Goal: Information Seeking & Learning: Learn about a topic

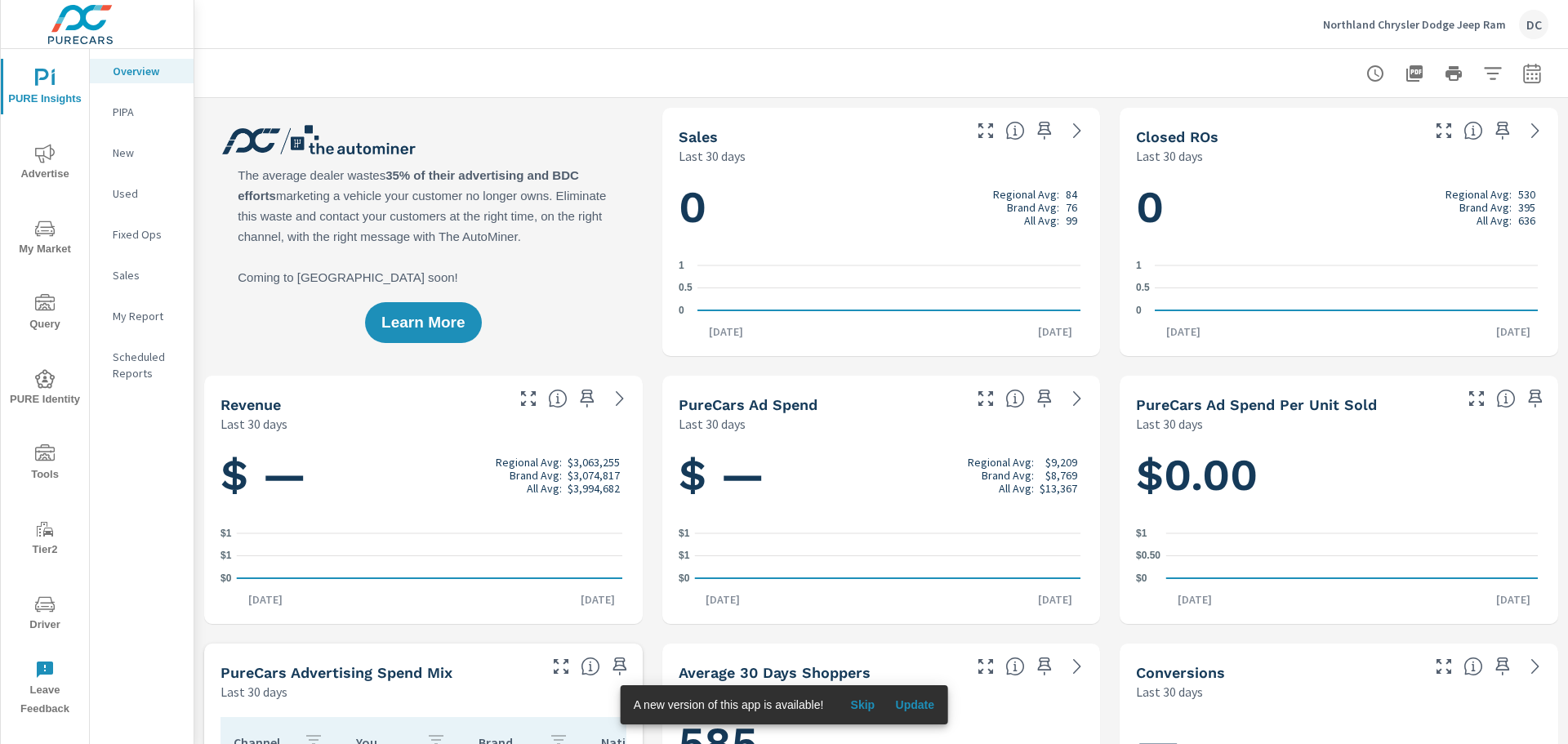
click at [54, 233] on icon "nav menu" at bounding box center [45, 228] width 20 height 15
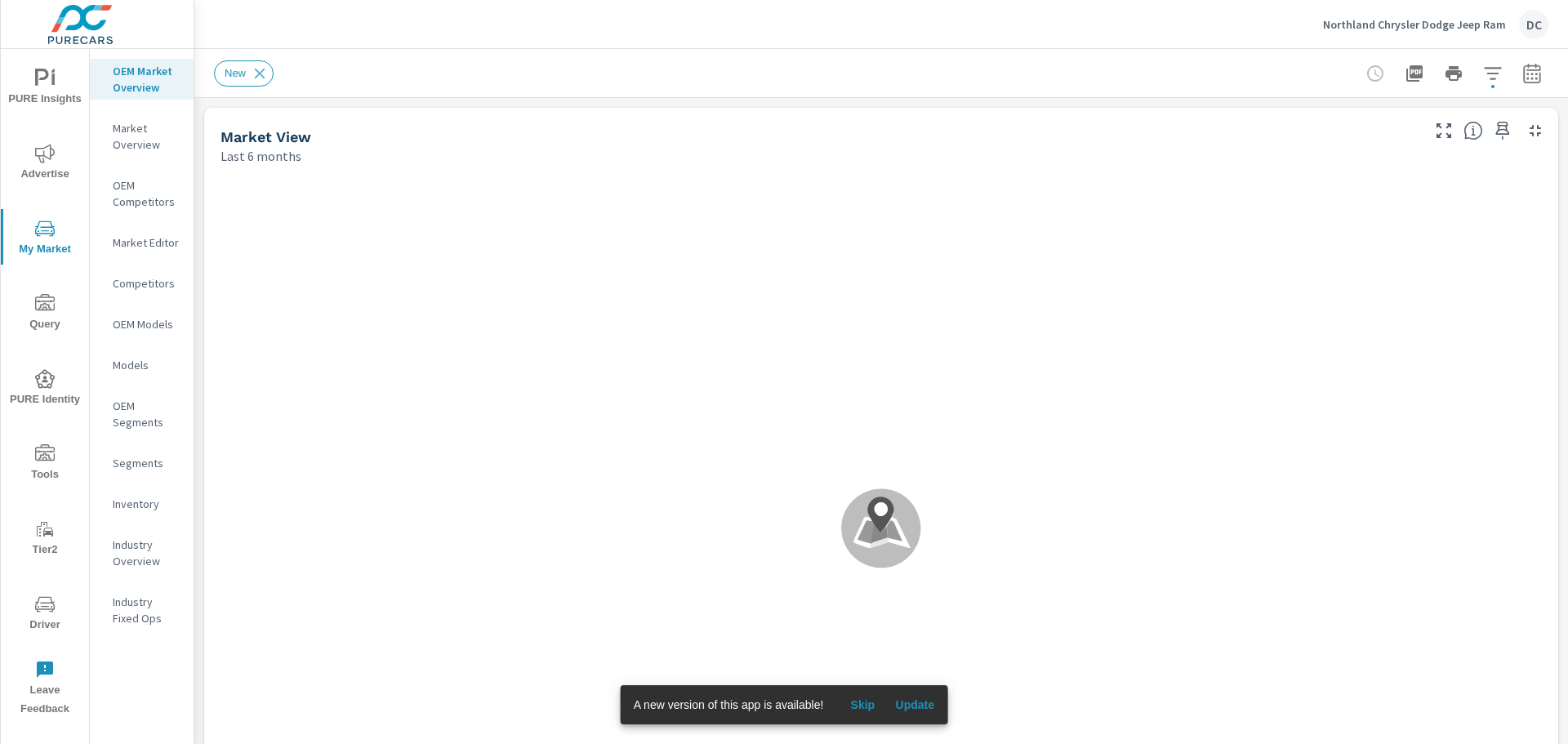
click at [934, 706] on button "Update" at bounding box center [914, 704] width 53 height 26
click at [919, 702] on span "Update" at bounding box center [914, 704] width 39 height 14
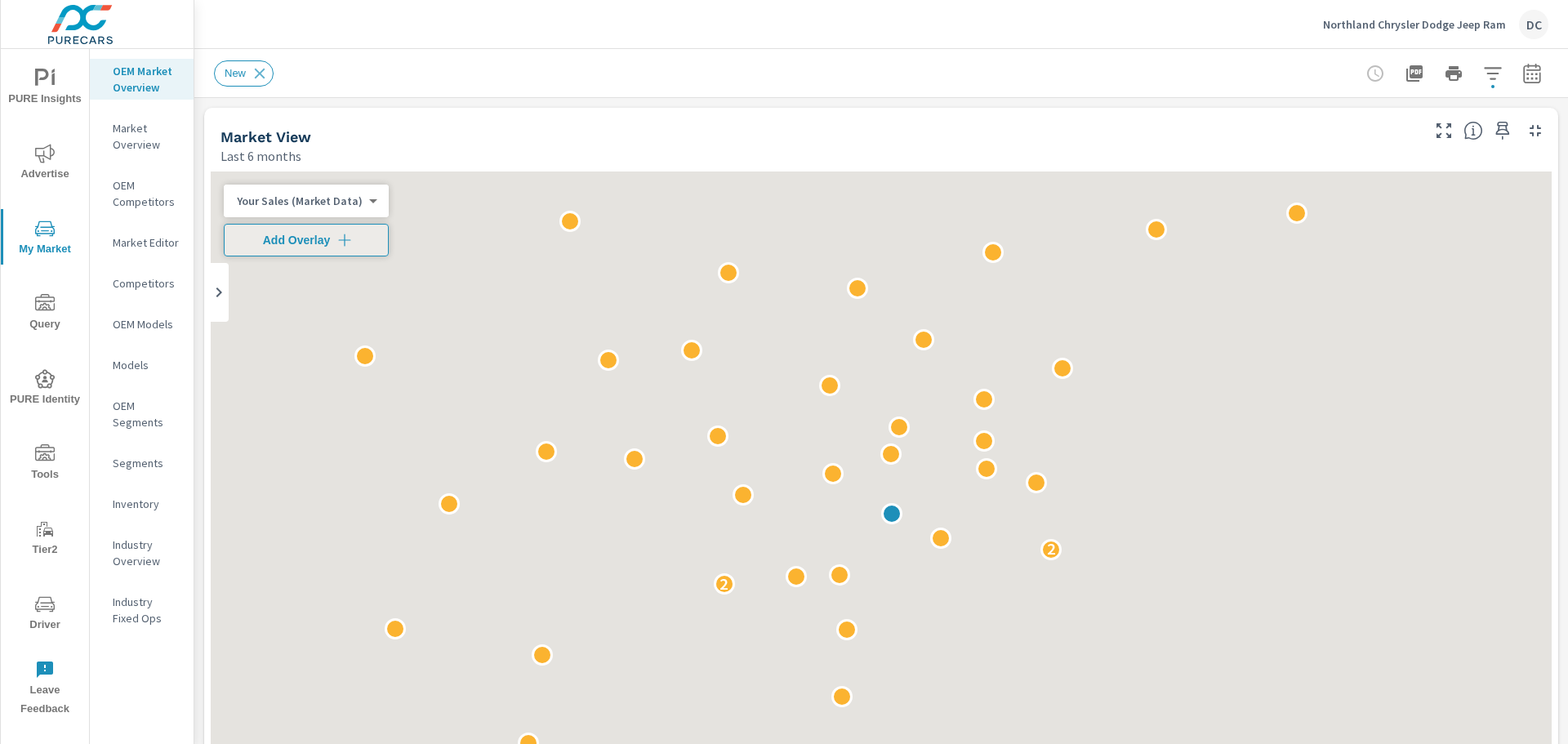
scroll to position [1, 0]
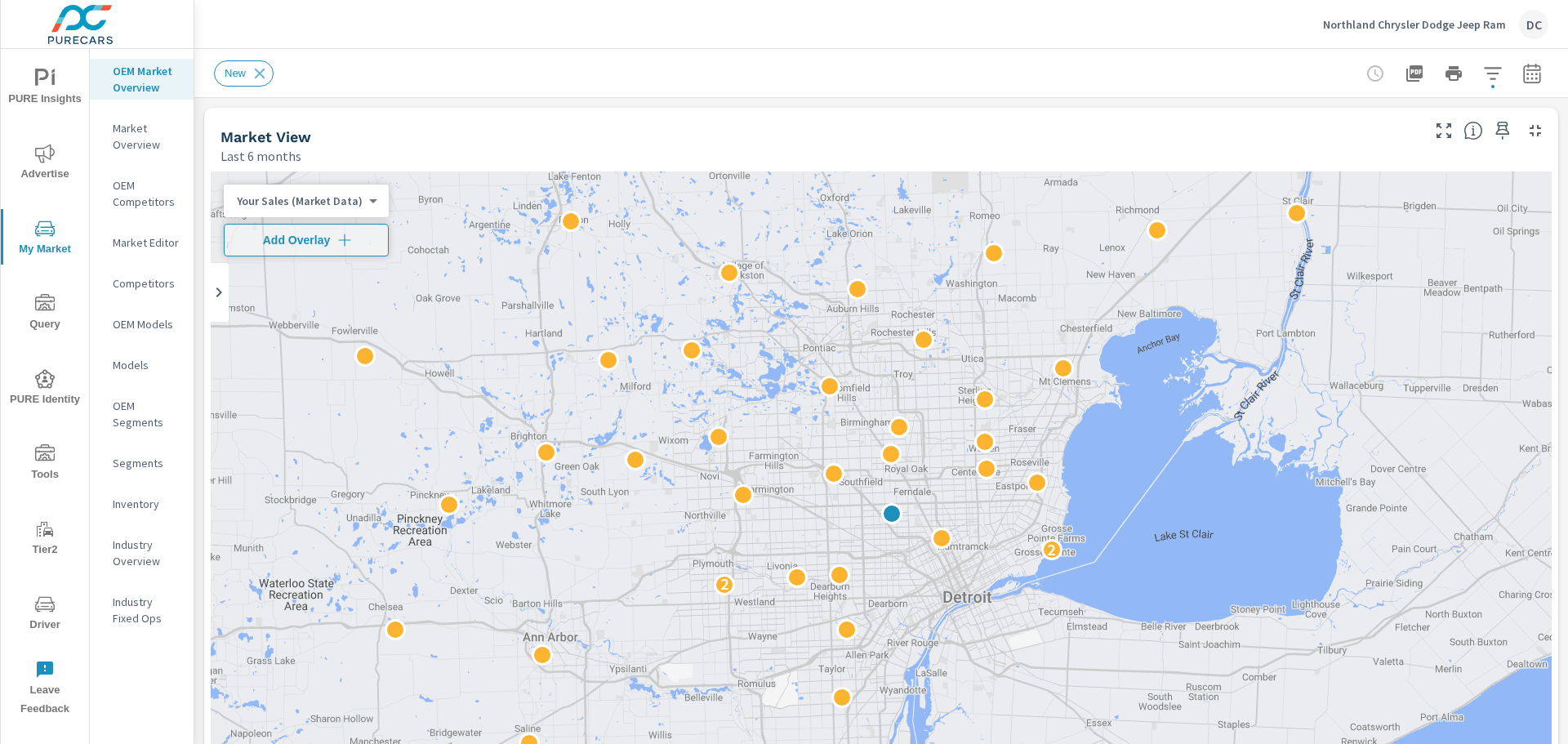
drag, startPoint x: 992, startPoint y: 499, endPoint x: 937, endPoint y: 445, distance: 77.1
click at [937, 445] on div "2 2 2 2" at bounding box center [882, 503] width 1342 height 663
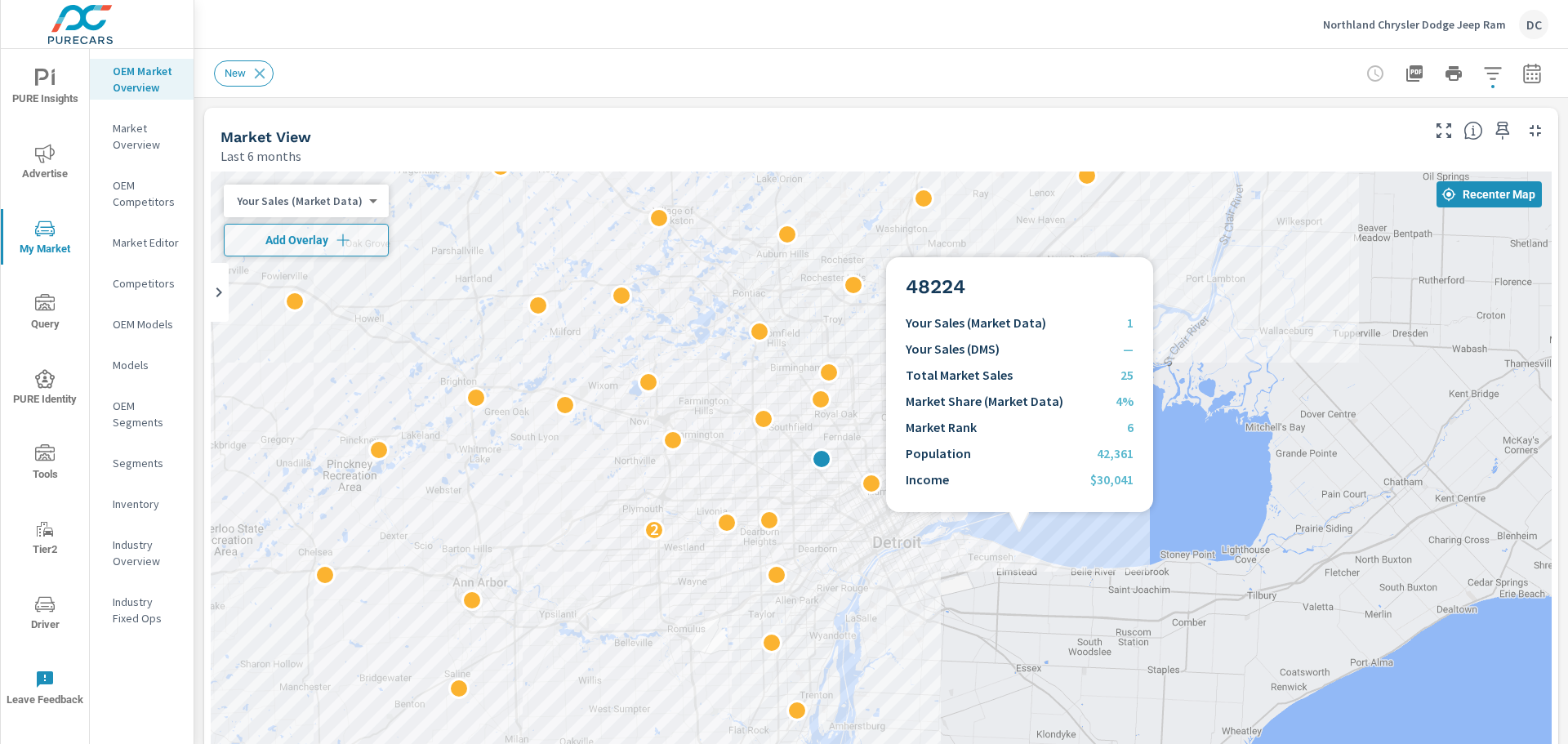
drag, startPoint x: 1015, startPoint y: 507, endPoint x: 951, endPoint y: 460, distance: 79.4
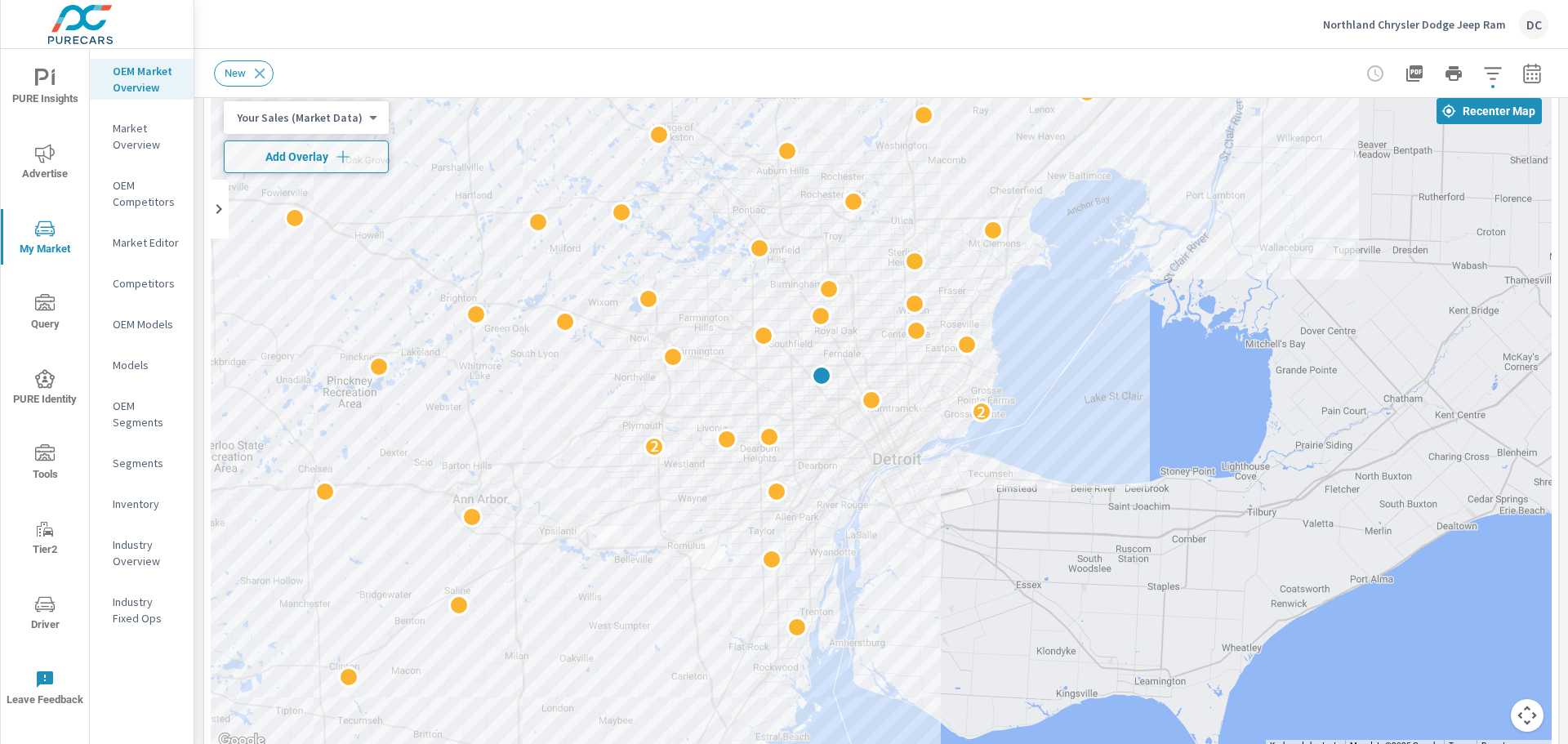
scroll to position [73, 0]
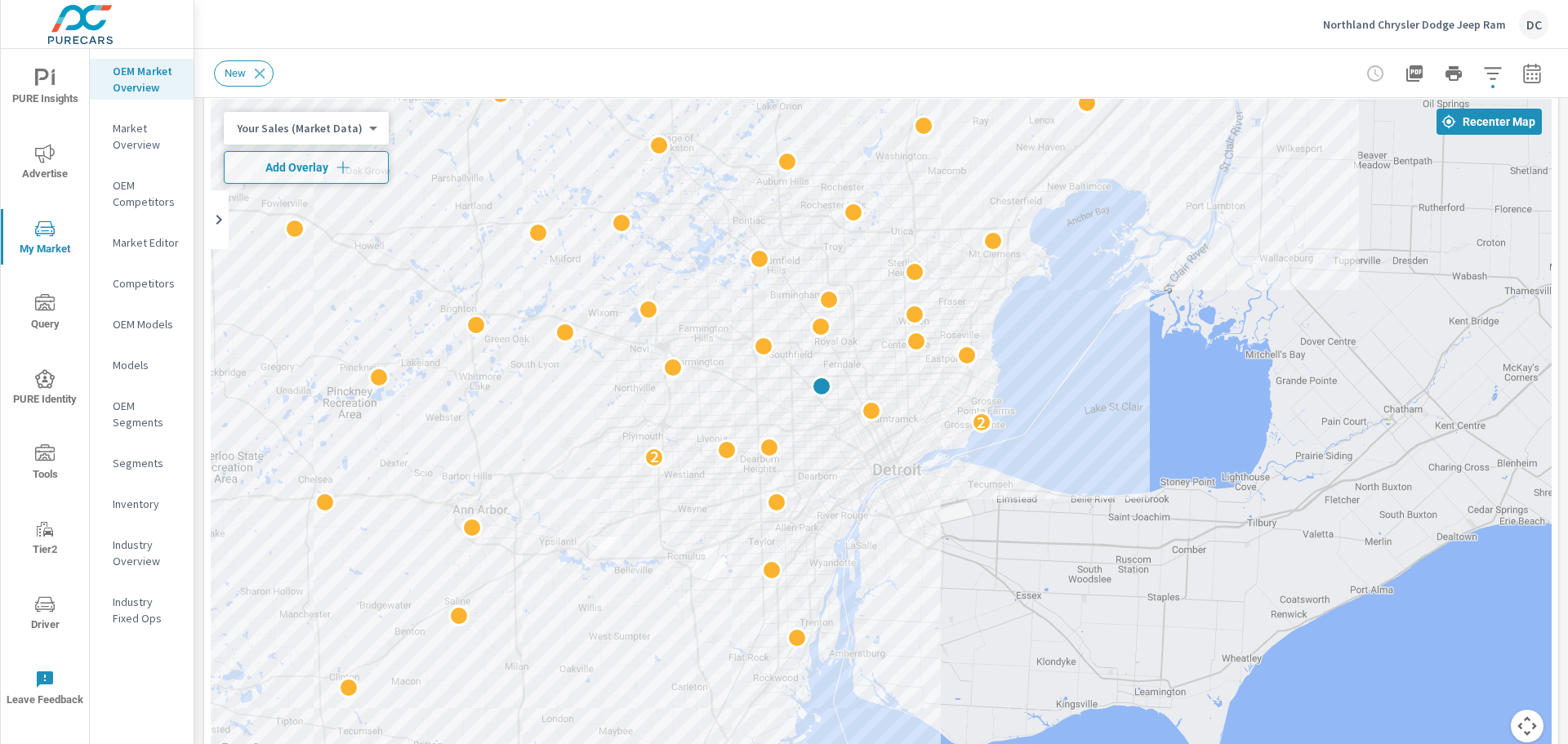
click at [322, 126] on p "Your Sales (Market Data)" at bounding box center [300, 128] width 126 height 14
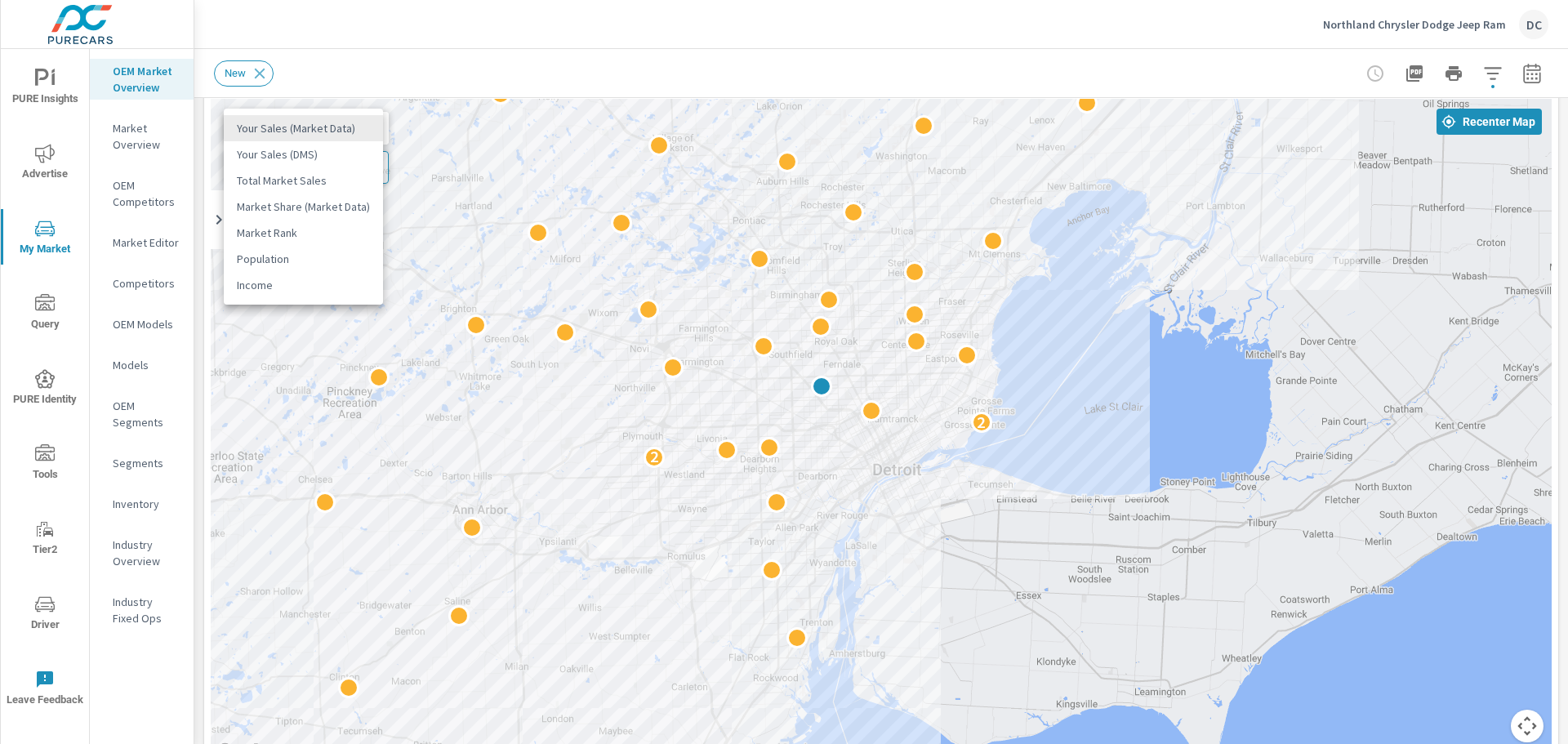
click at [430, 78] on div at bounding box center [784, 372] width 1568 height 744
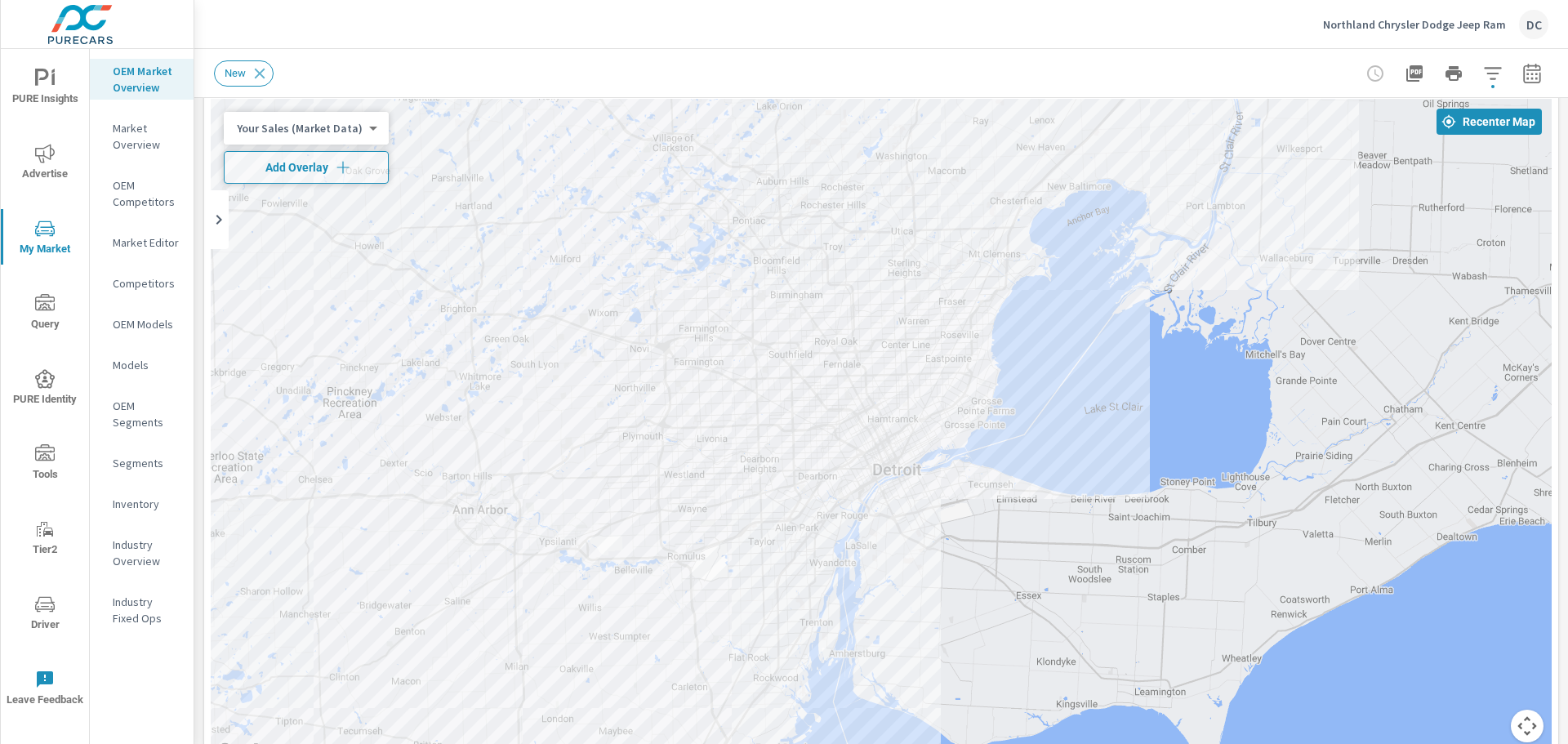
click at [414, 64] on div "New" at bounding box center [766, 73] width 1106 height 26
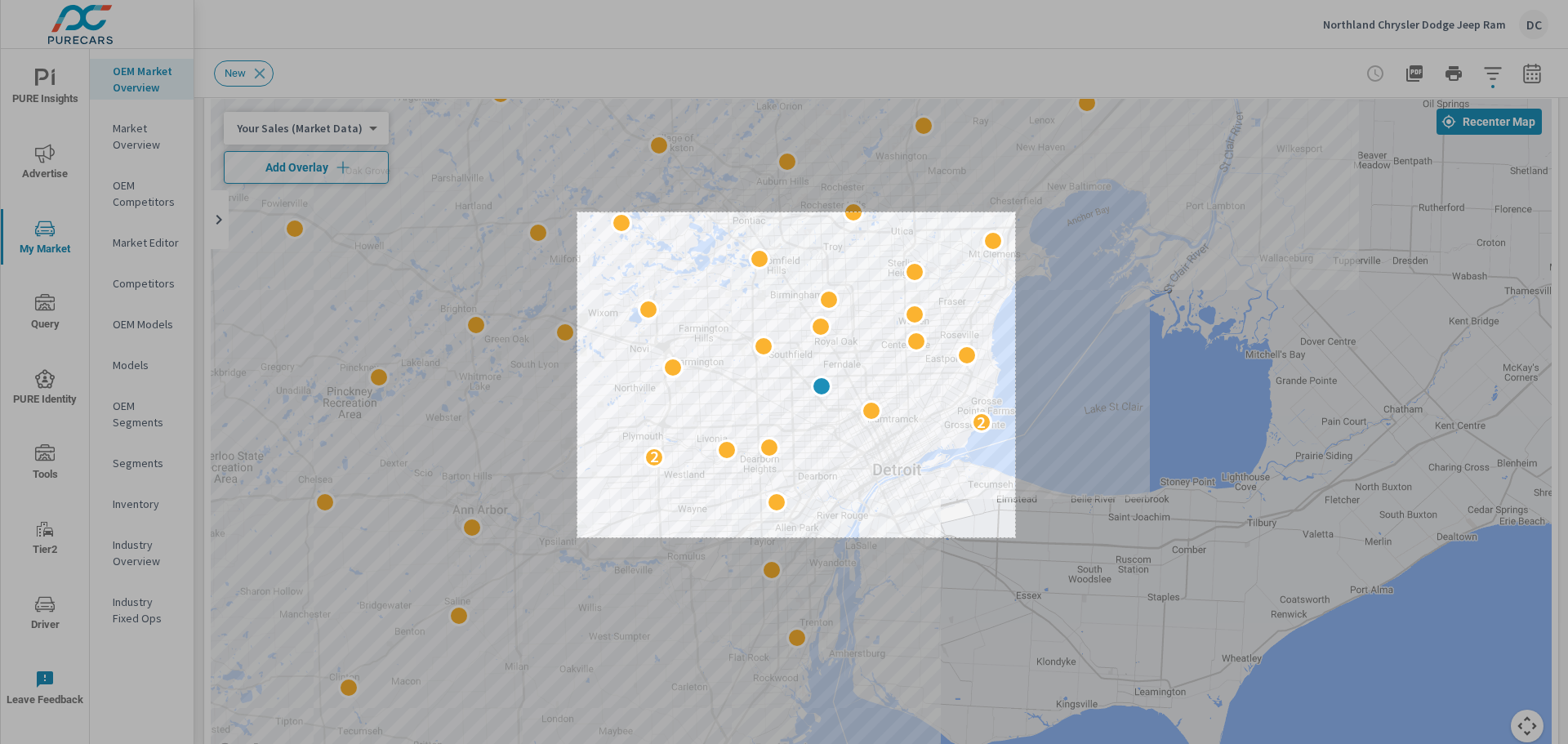
drag, startPoint x: 577, startPoint y: 212, endPoint x: 1016, endPoint y: 537, distance: 546.2
click at [1016, 537] on div "536 X 398" at bounding box center [784, 372] width 1568 height 744
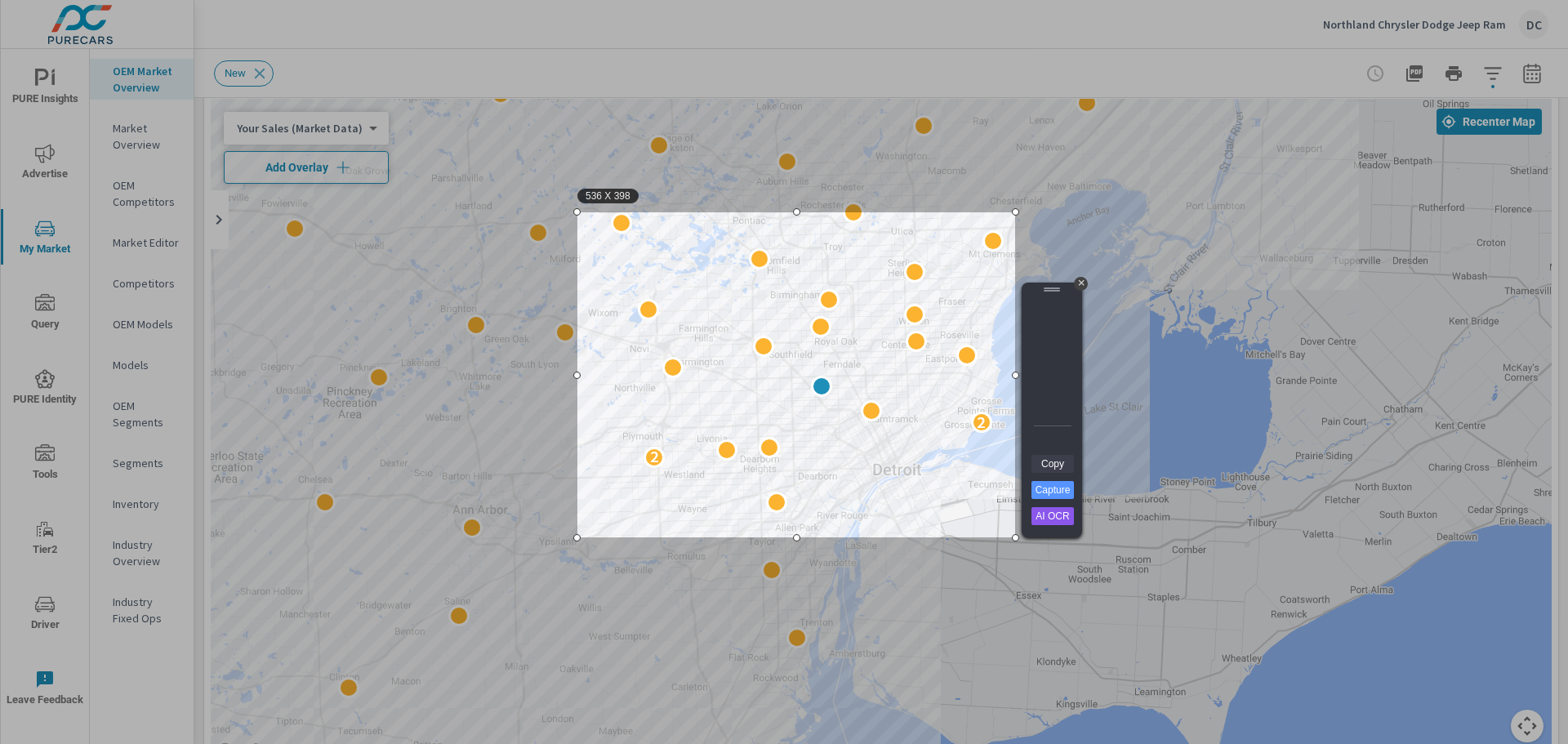
click at [1045, 464] on link "Copy" at bounding box center [1053, 463] width 42 height 18
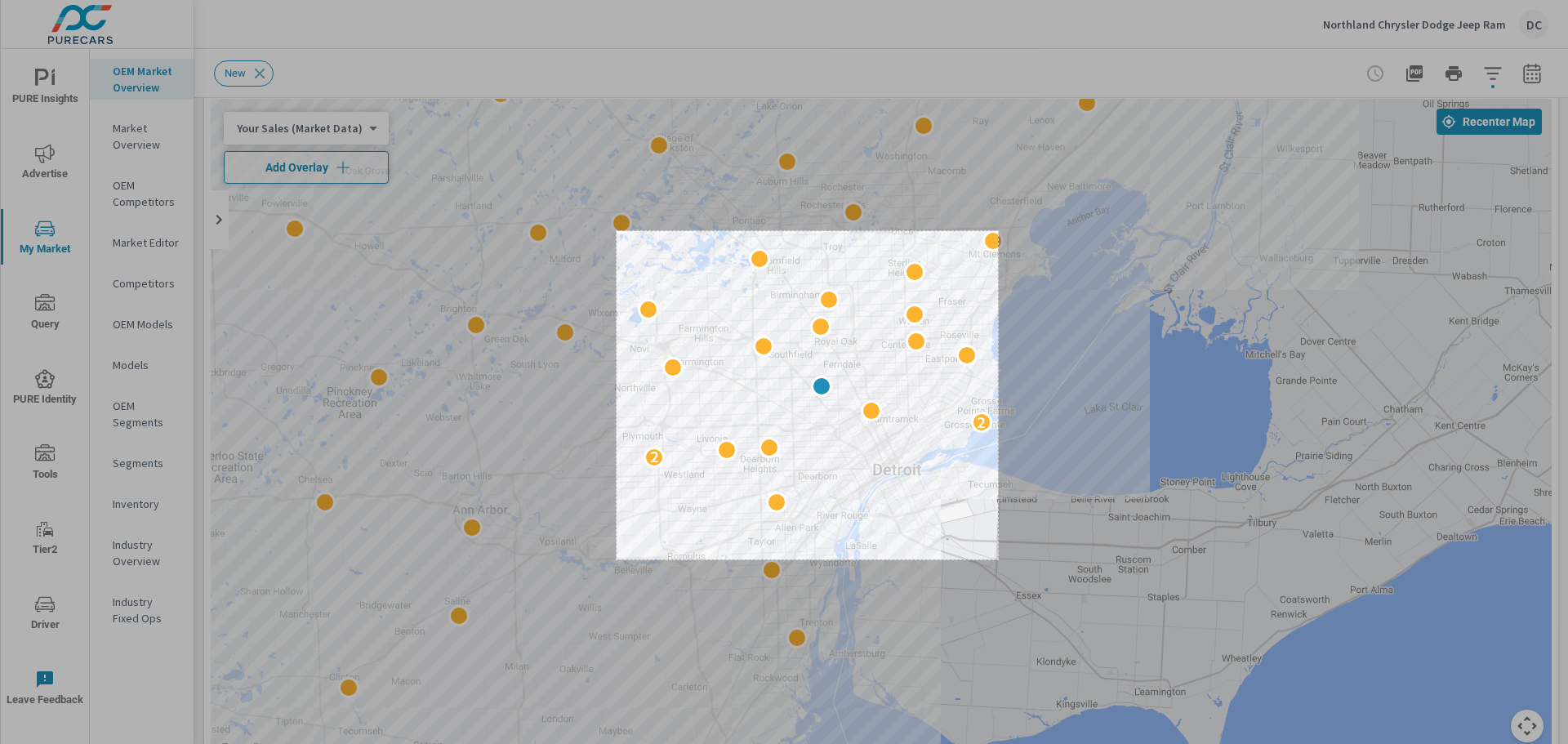
drag, startPoint x: 616, startPoint y: 231, endPoint x: 999, endPoint y: 560, distance: 504.9
click at [999, 560] on div "467 X 402" at bounding box center [784, 372] width 1568 height 744
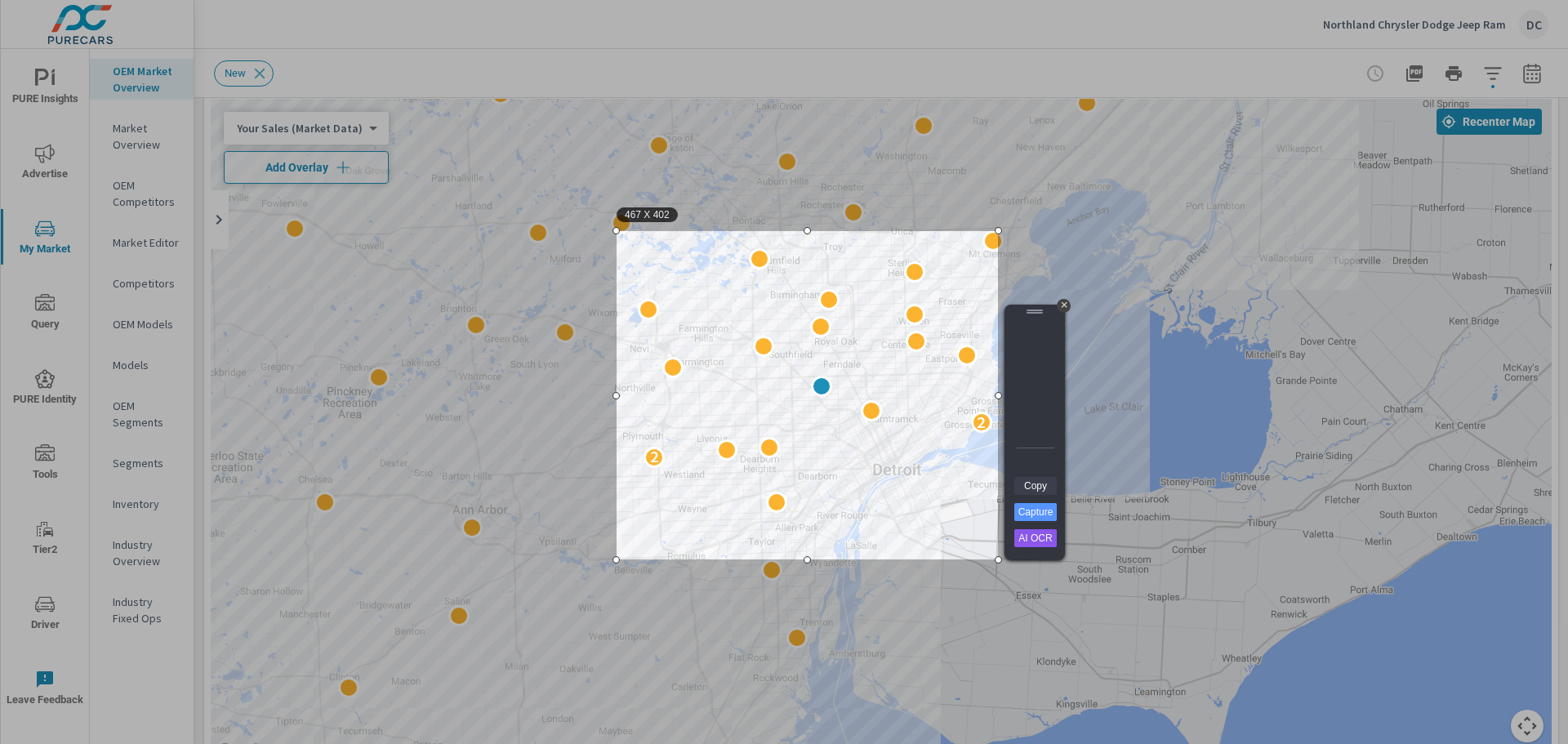
click at [1024, 489] on link "Copy" at bounding box center [1036, 485] width 42 height 18
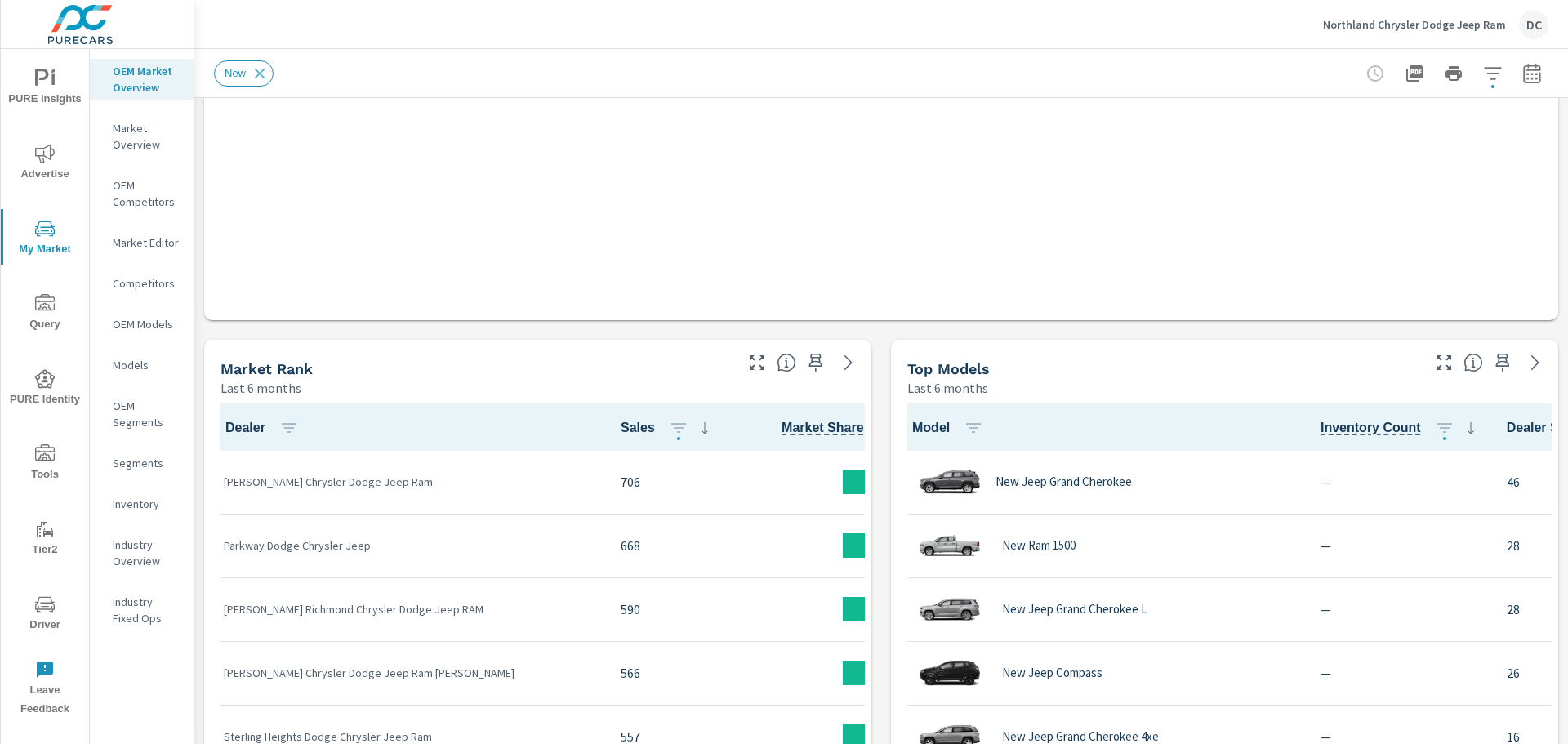
scroll to position [1, 0]
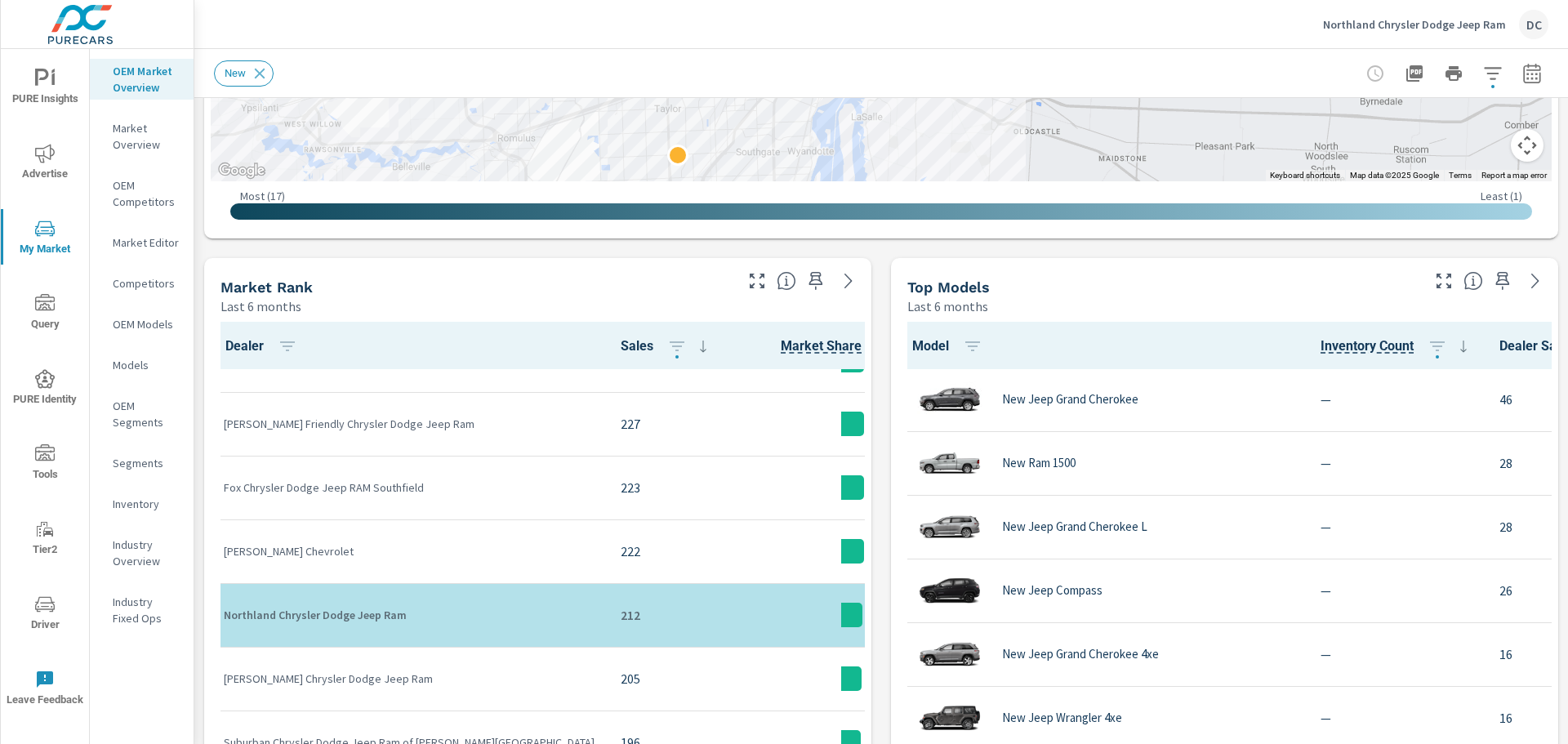
scroll to position [1307, 0]
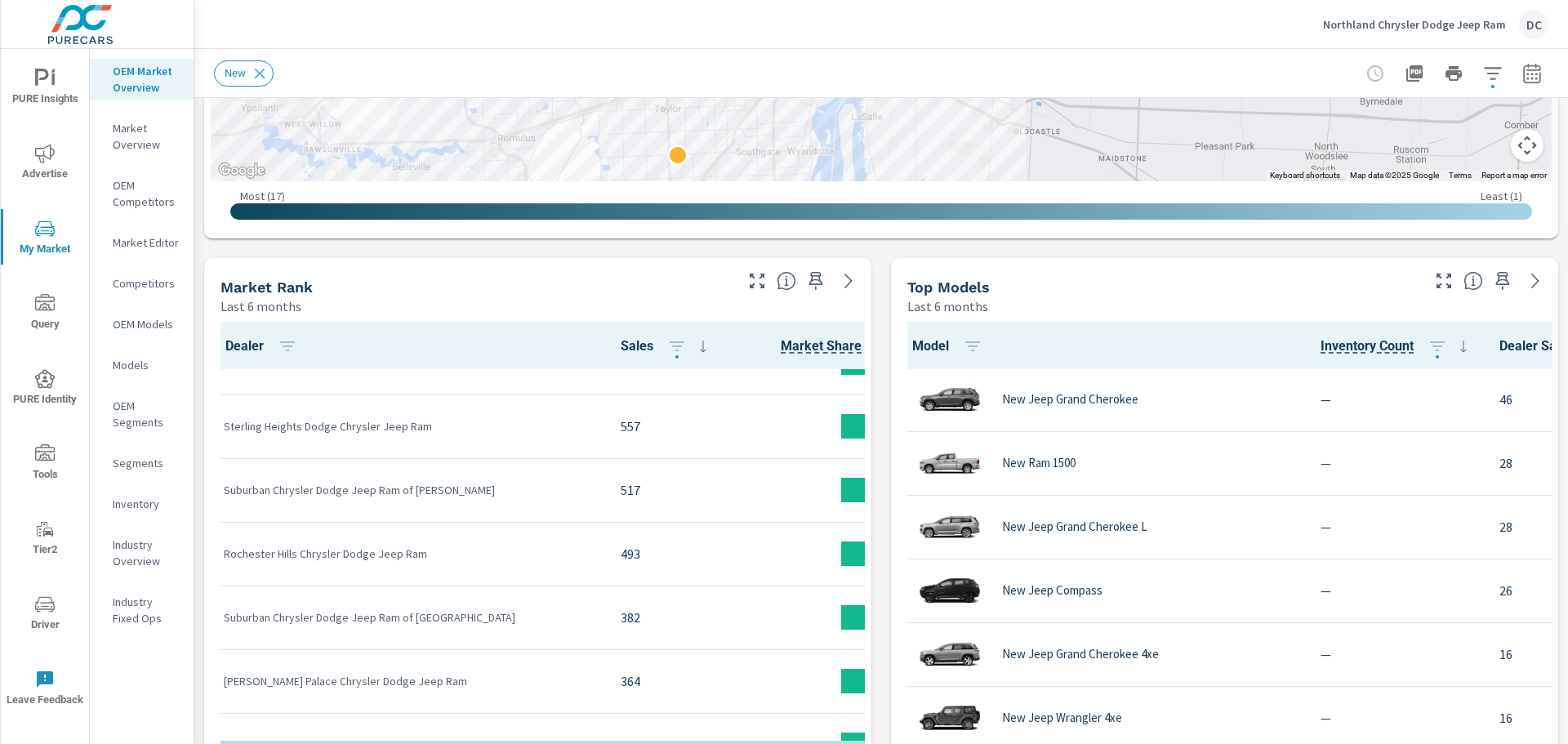
scroll to position [1, 0]
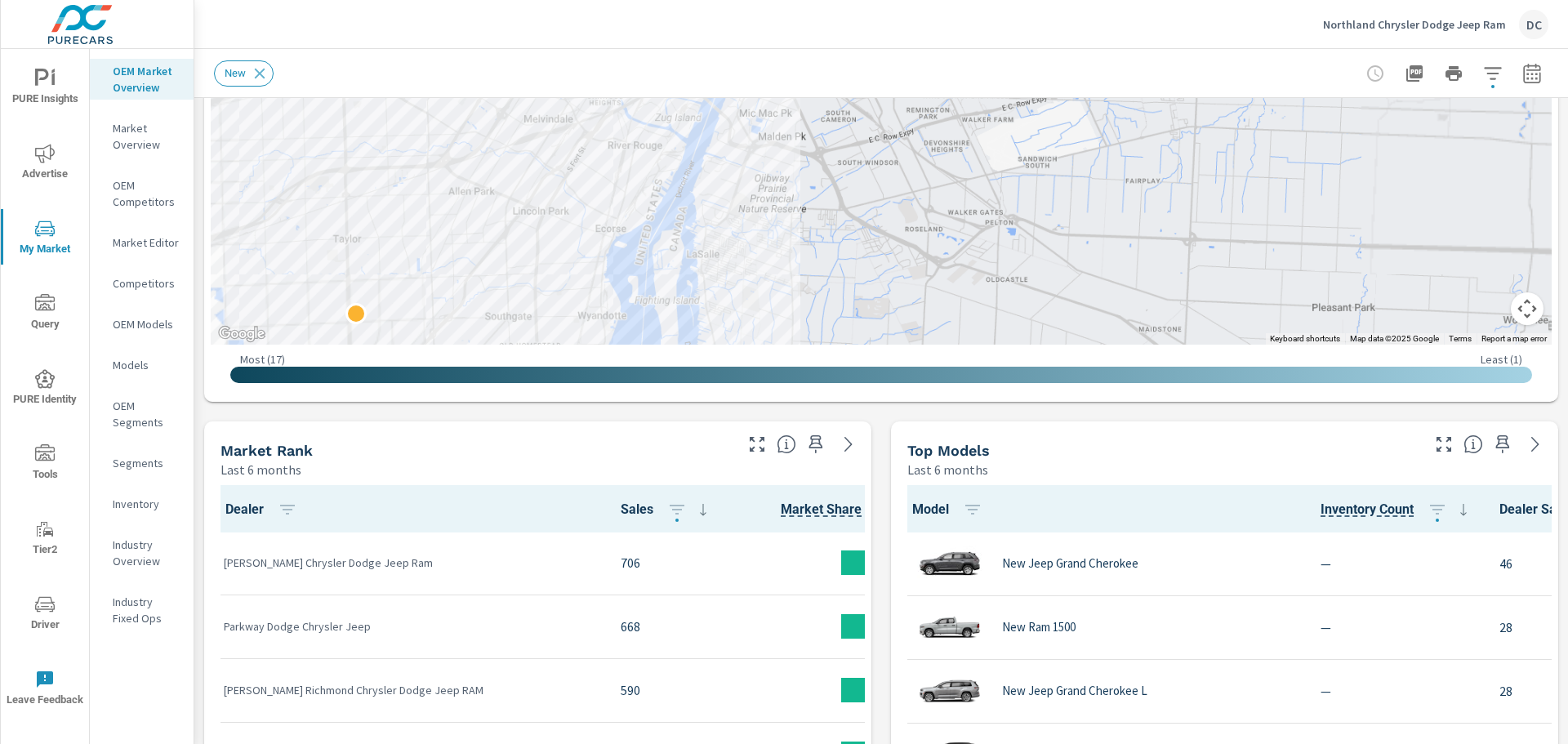
scroll to position [244, 0]
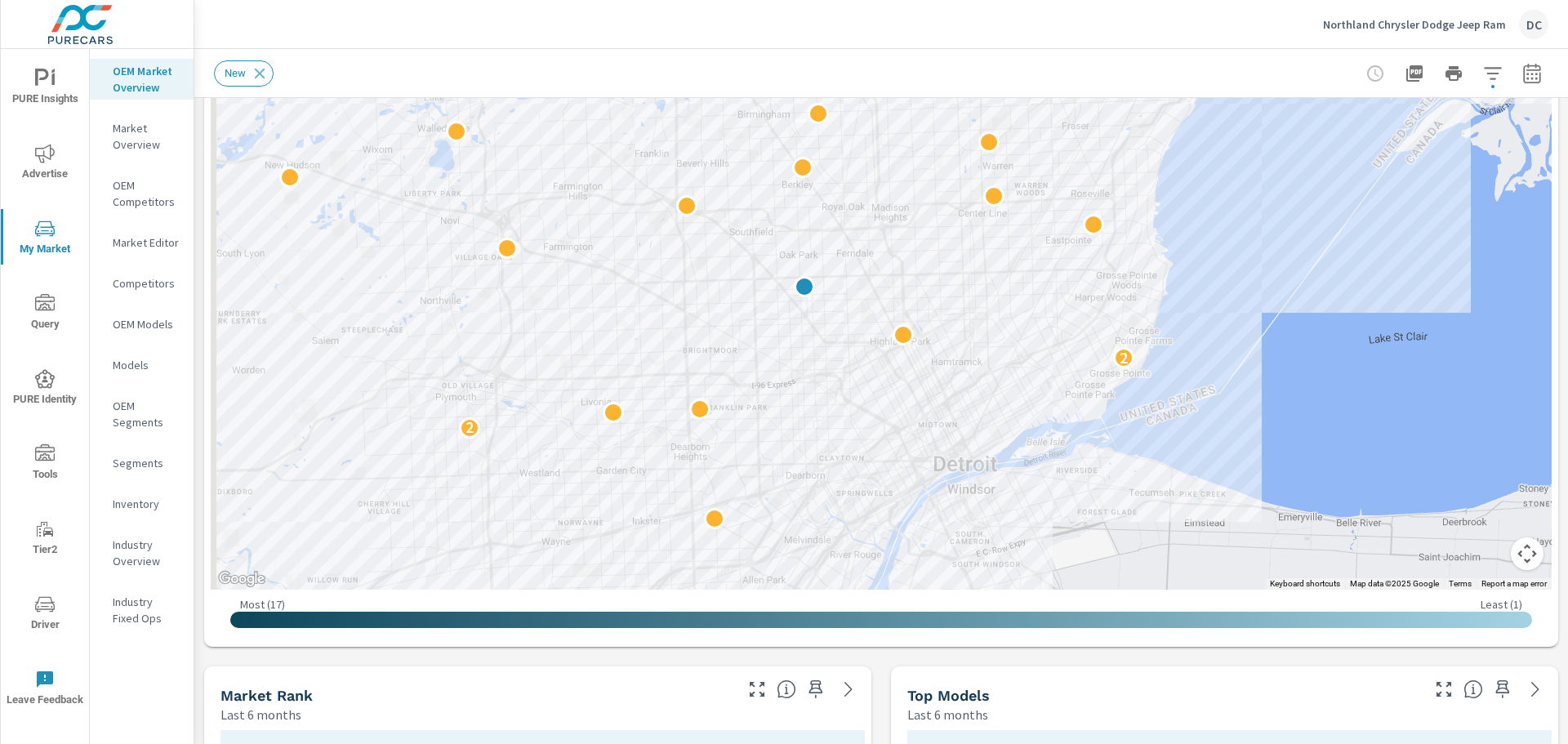
drag, startPoint x: 989, startPoint y: 463, endPoint x: 1010, endPoint y: 546, distance: 85.6
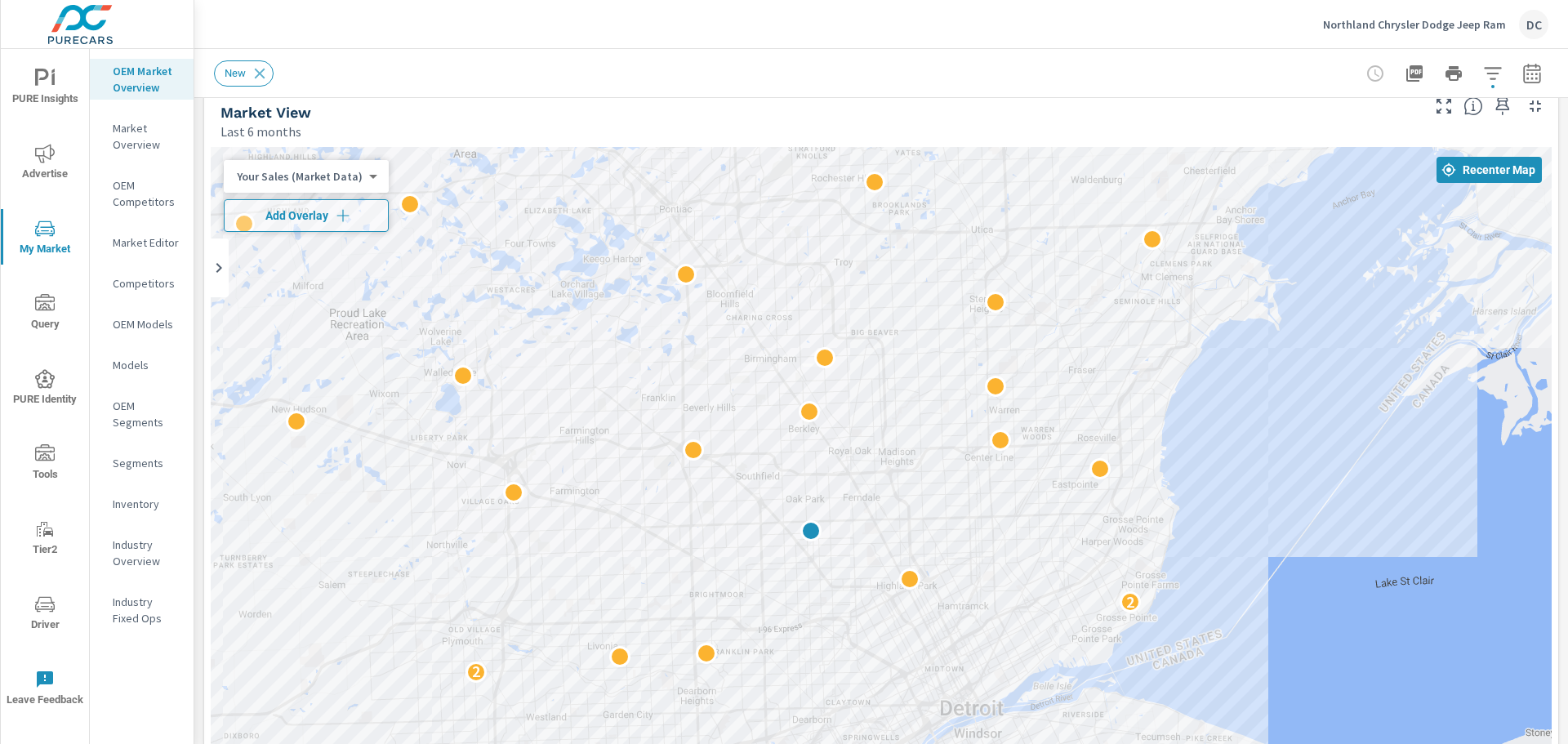
scroll to position [20, 0]
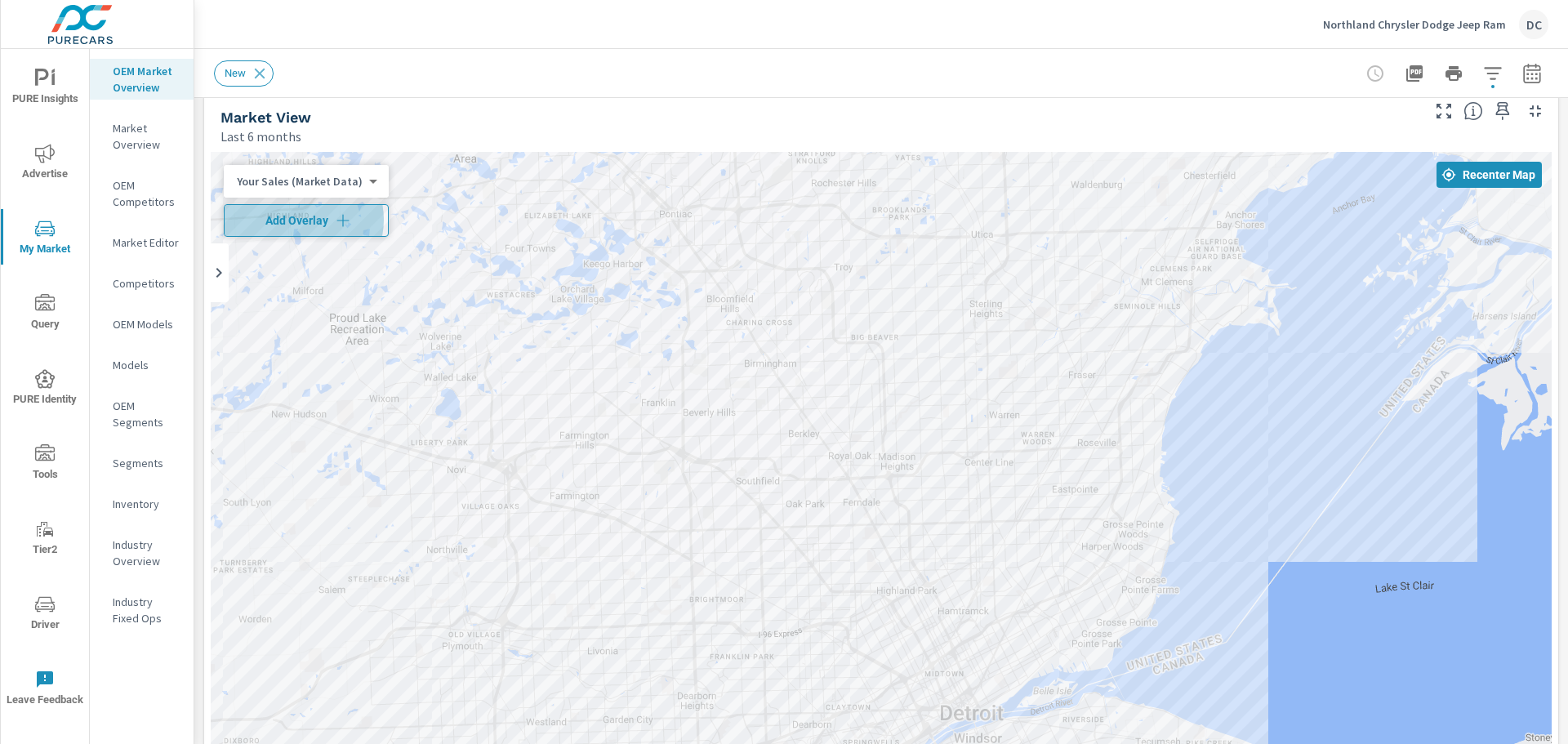
click at [300, 220] on span "Add Overlay" at bounding box center [306, 220] width 150 height 16
click at [300, 219] on body "PURE Insights Advertise My Market Query PURE Identity Tools Tier2 Driver Leave …" at bounding box center [784, 372] width 1568 height 744
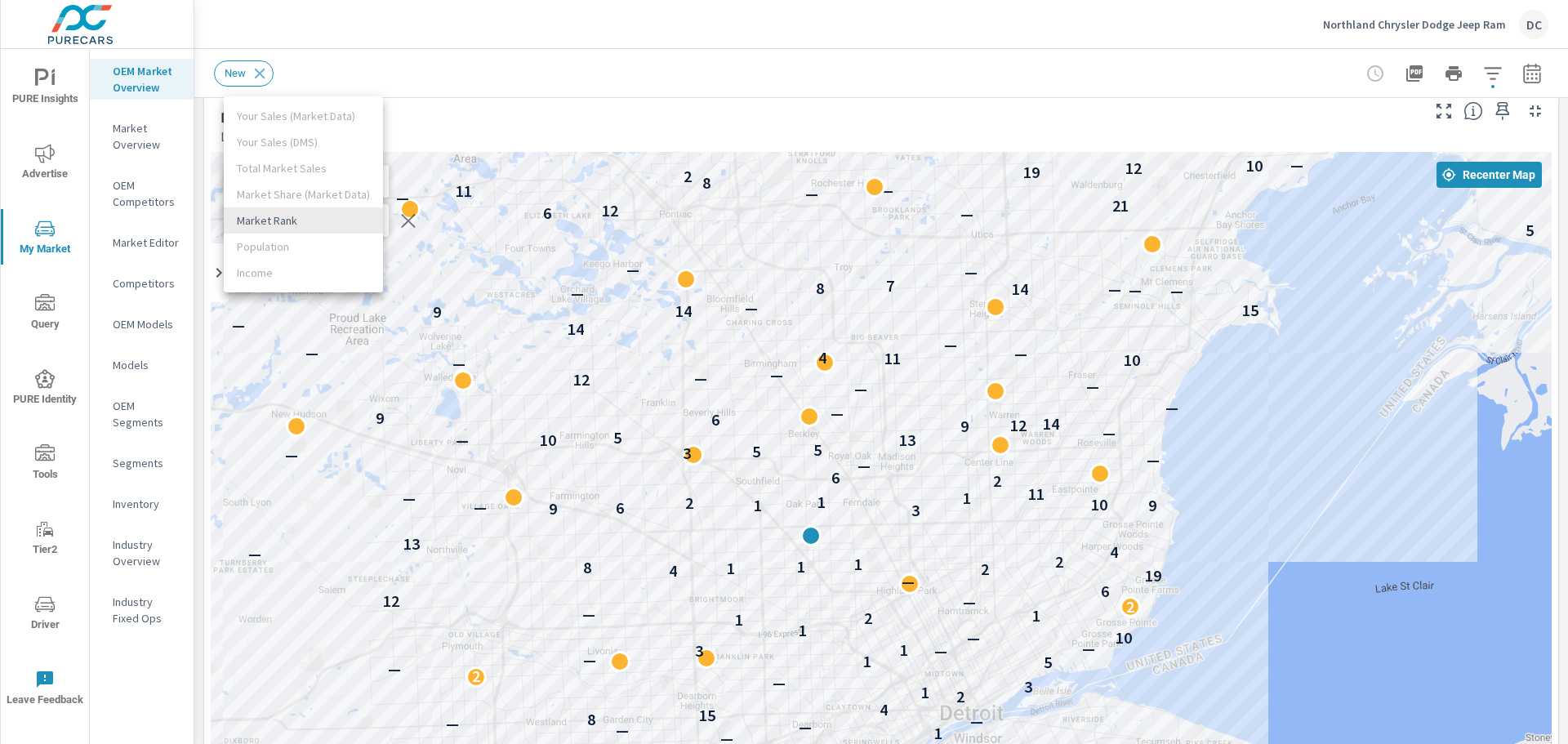
click at [414, 93] on div at bounding box center [784, 372] width 1568 height 744
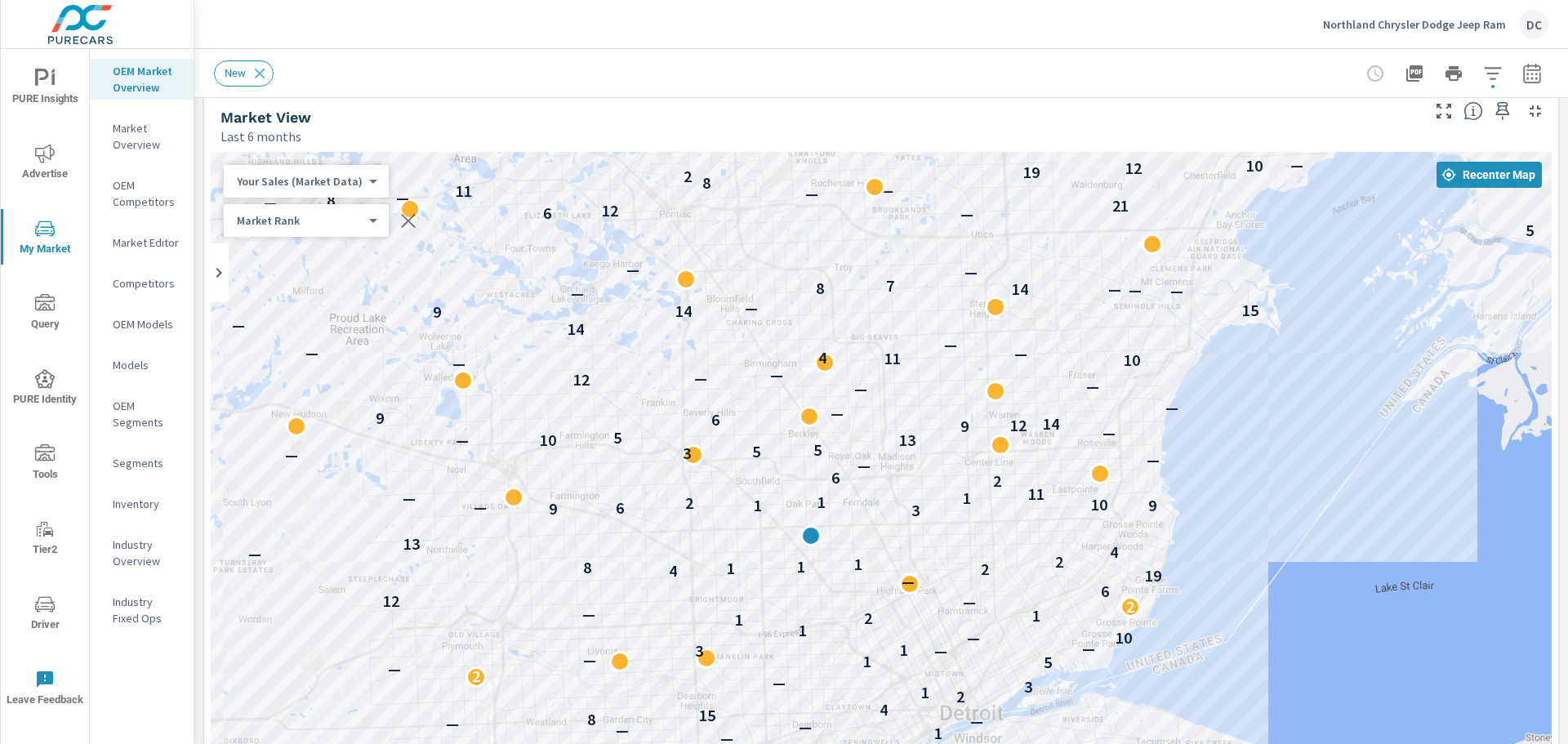
click at [304, 192] on div "Your Sales (Market Data) 0 ​" at bounding box center [306, 181] width 165 height 32
click at [315, 177] on body "PURE Insights Advertise My Market Query PURE Identity Tools Tier2 Driver Leave …" at bounding box center [784, 372] width 1568 height 744
click at [423, 124] on div at bounding box center [784, 372] width 1568 height 744
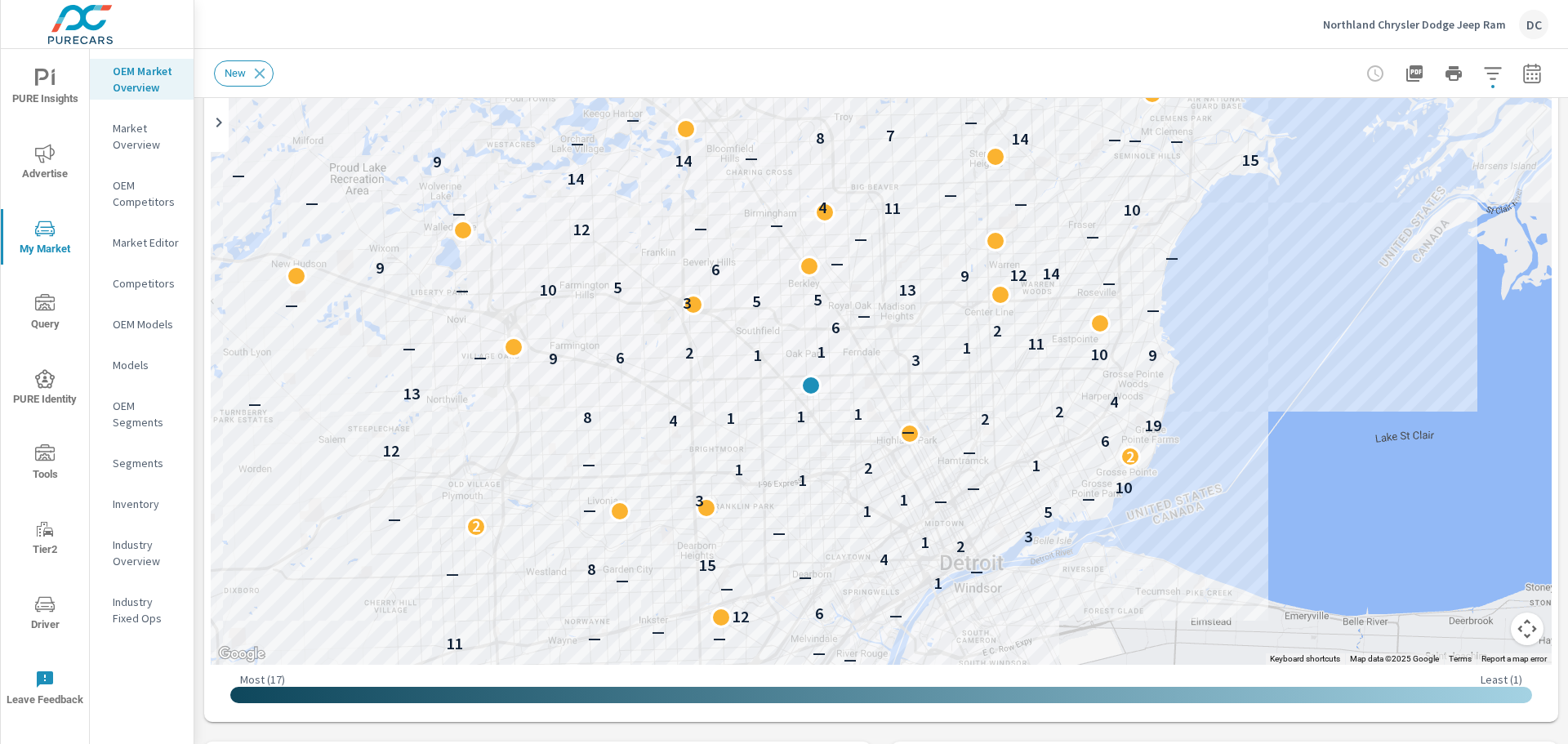
scroll to position [172, 0]
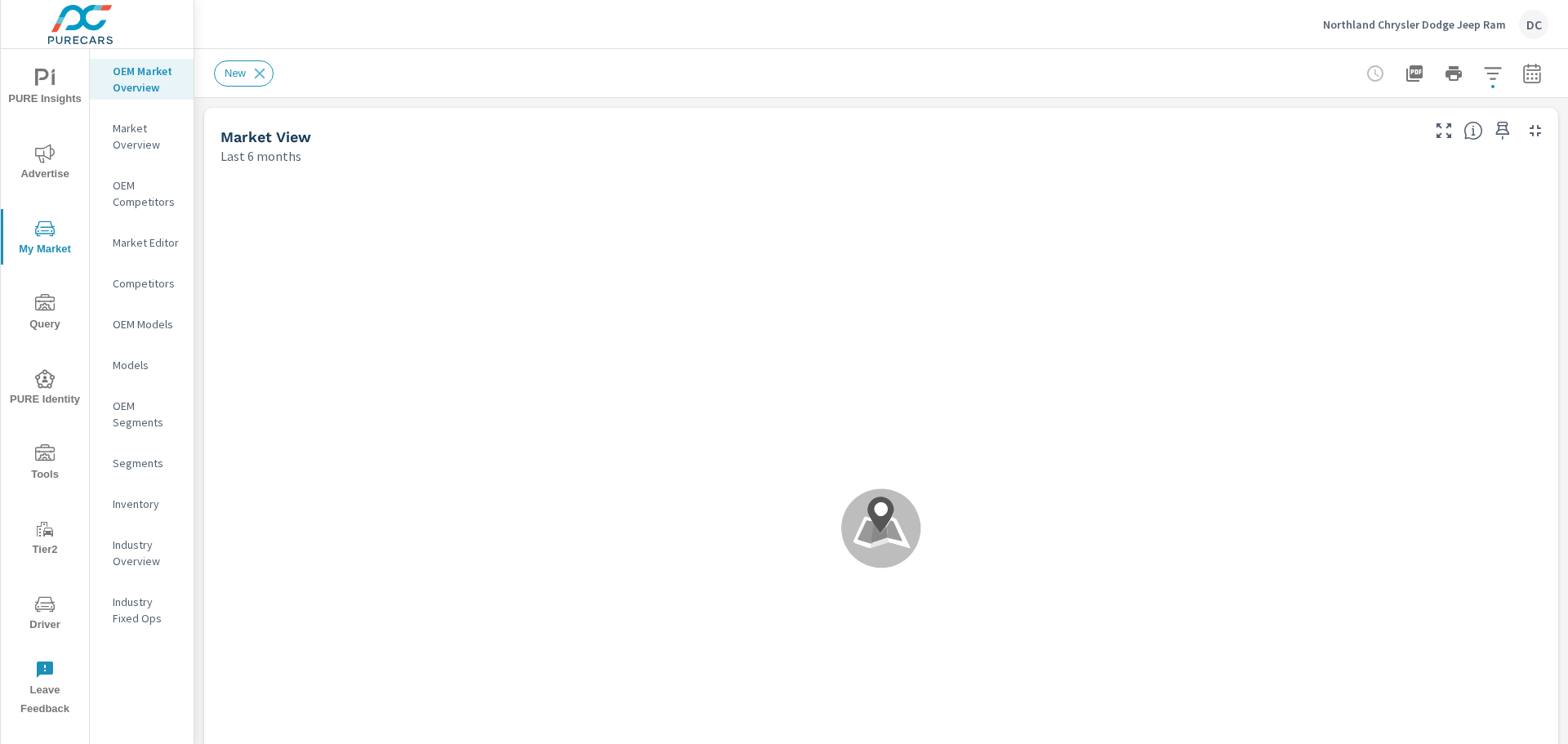
scroll to position [1, 0]
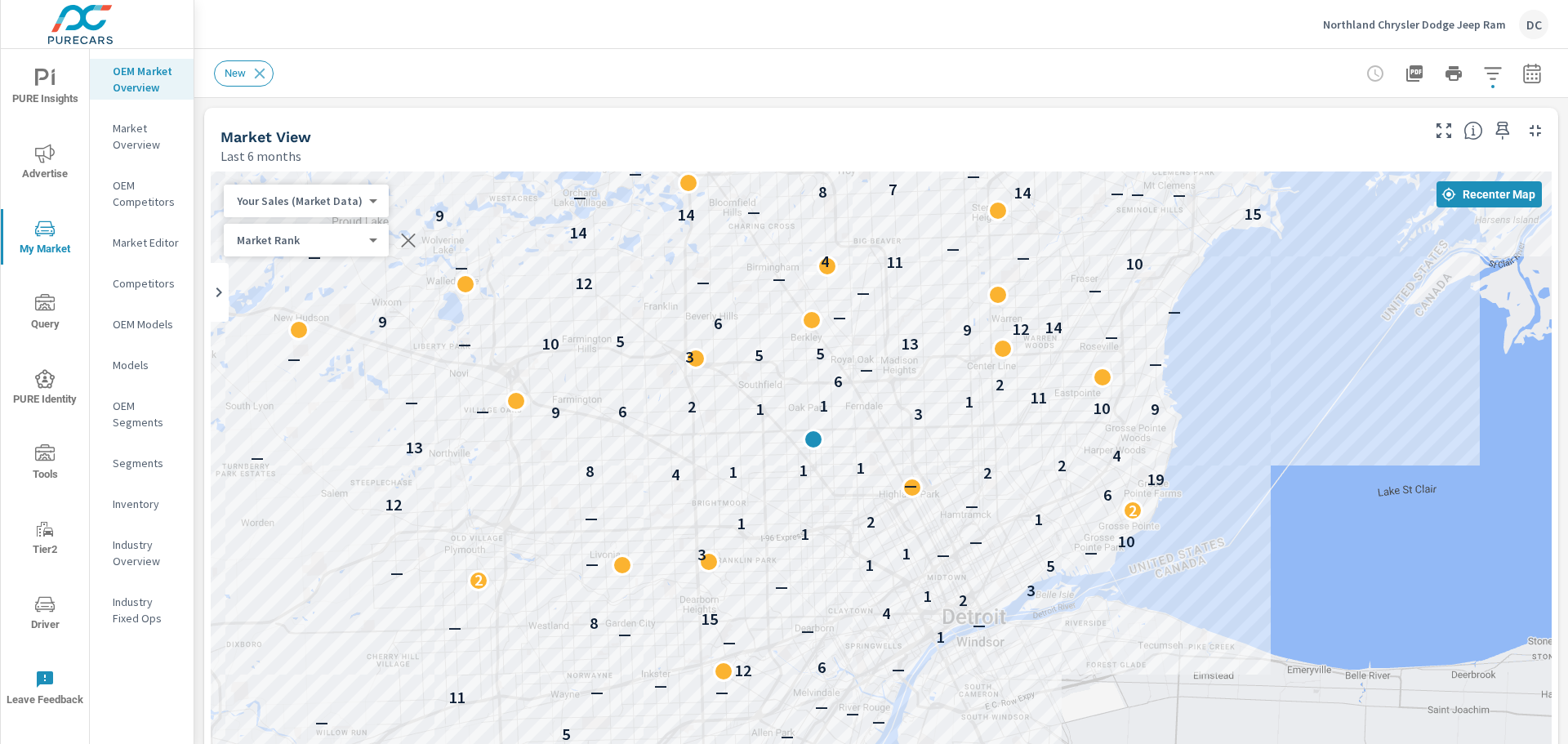
drag, startPoint x: 1119, startPoint y: 606, endPoint x: 1122, endPoint y: 486, distance: 120.0
click at [156, 318] on p "OEM Models" at bounding box center [146, 324] width 68 height 16
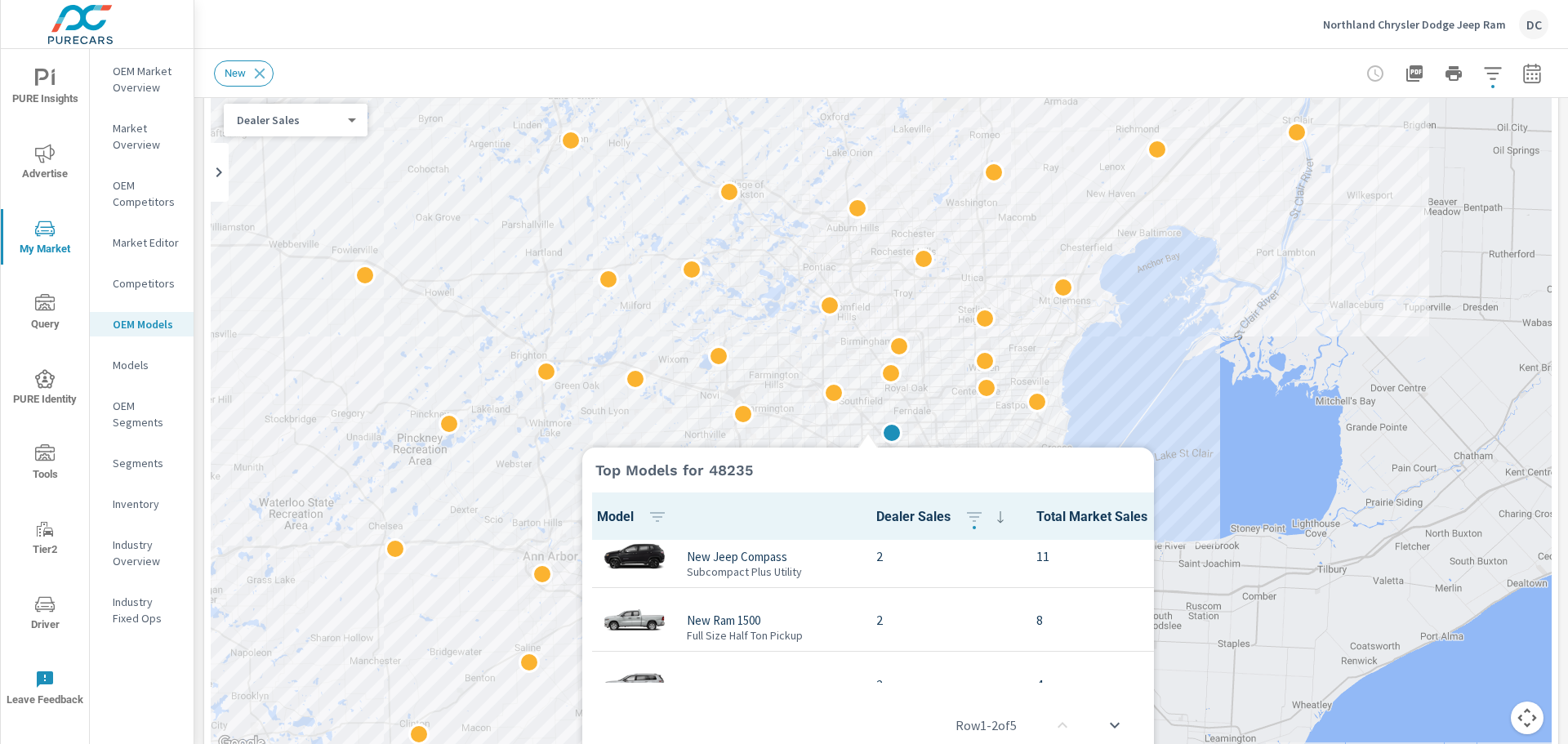
scroll to position [164, 0]
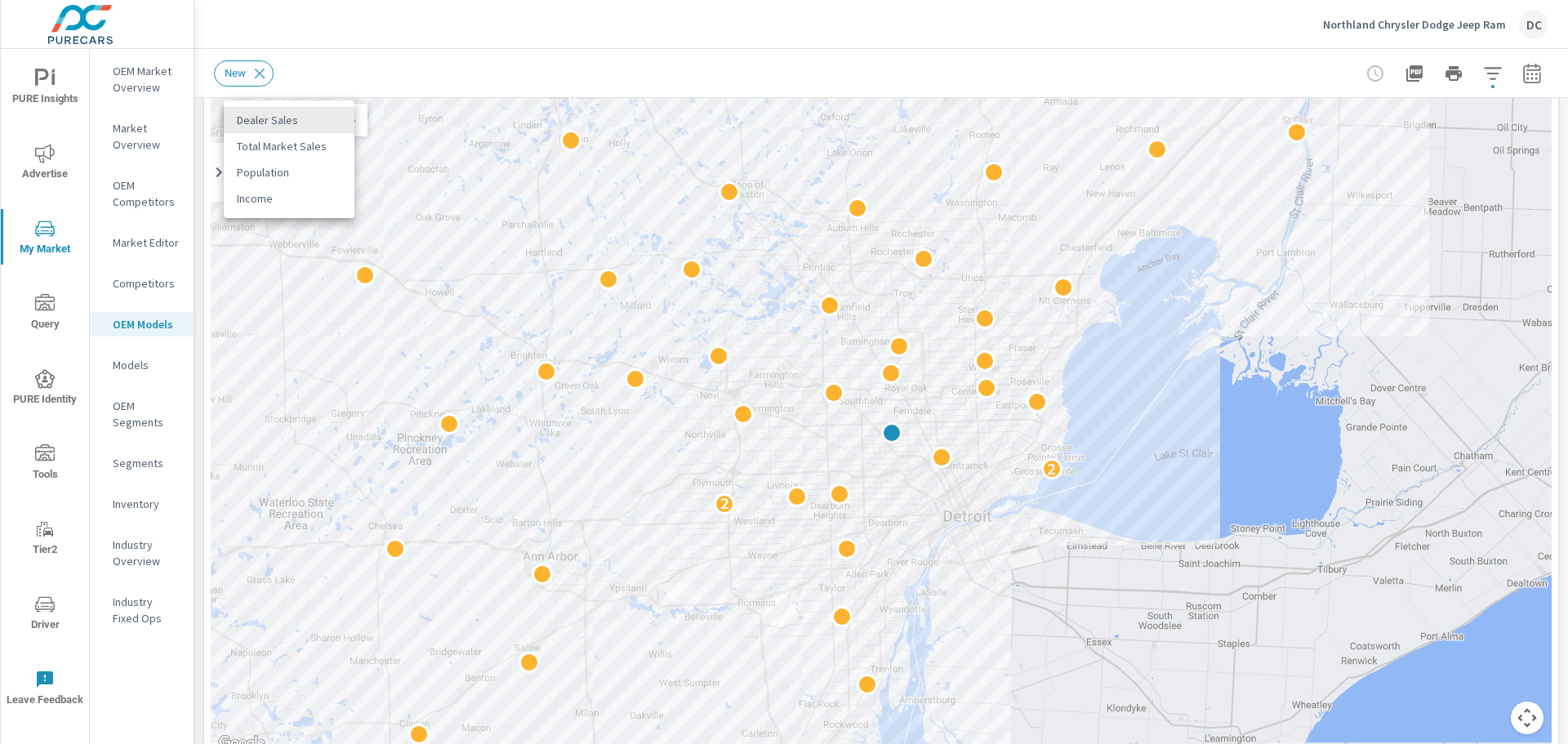
click at [302, 121] on body "PURE Insights Advertise My Market Query PURE Identity Tools Tier2 Driver Leave …" at bounding box center [784, 372] width 1568 height 744
click at [426, 74] on div at bounding box center [784, 372] width 1568 height 744
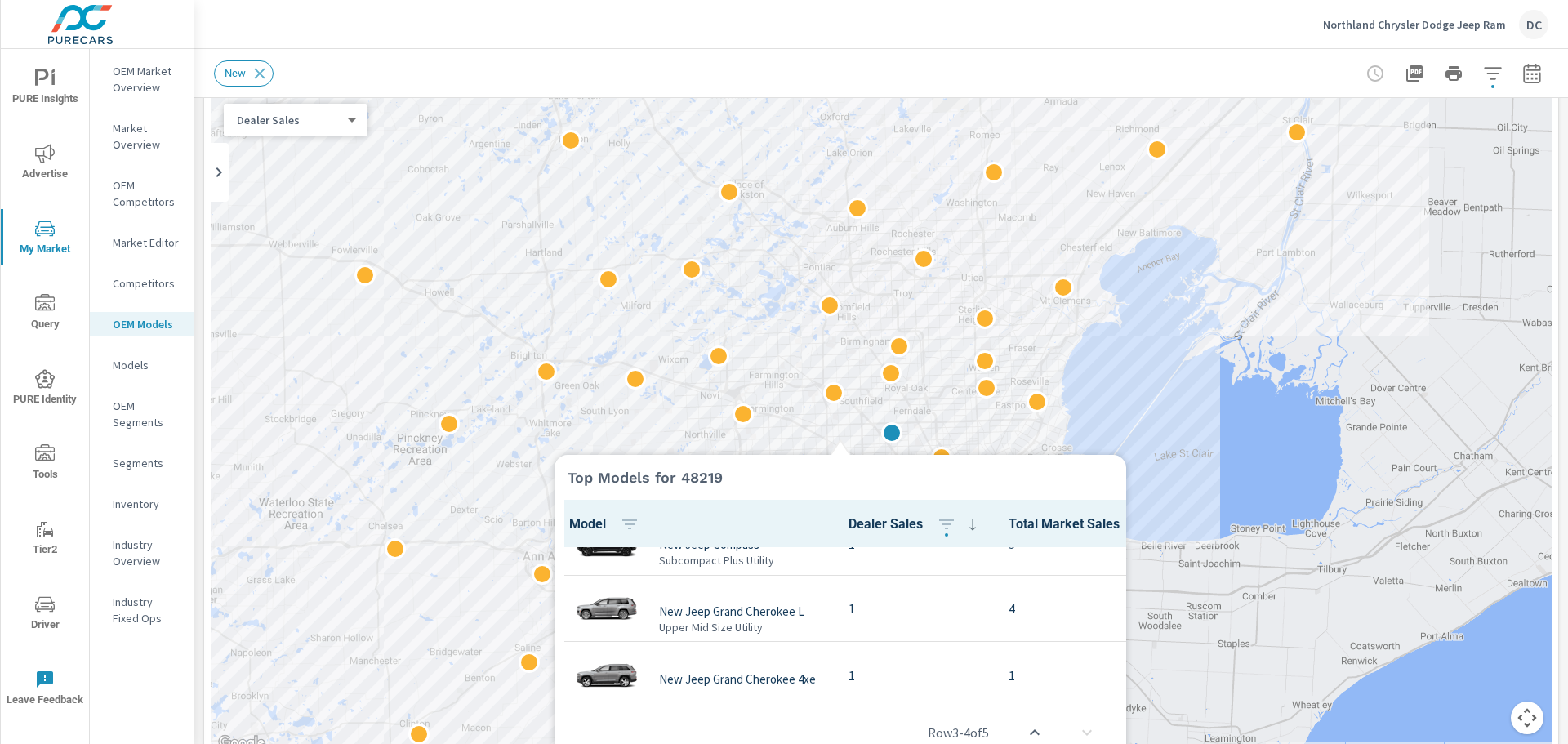
scroll to position [193, 0]
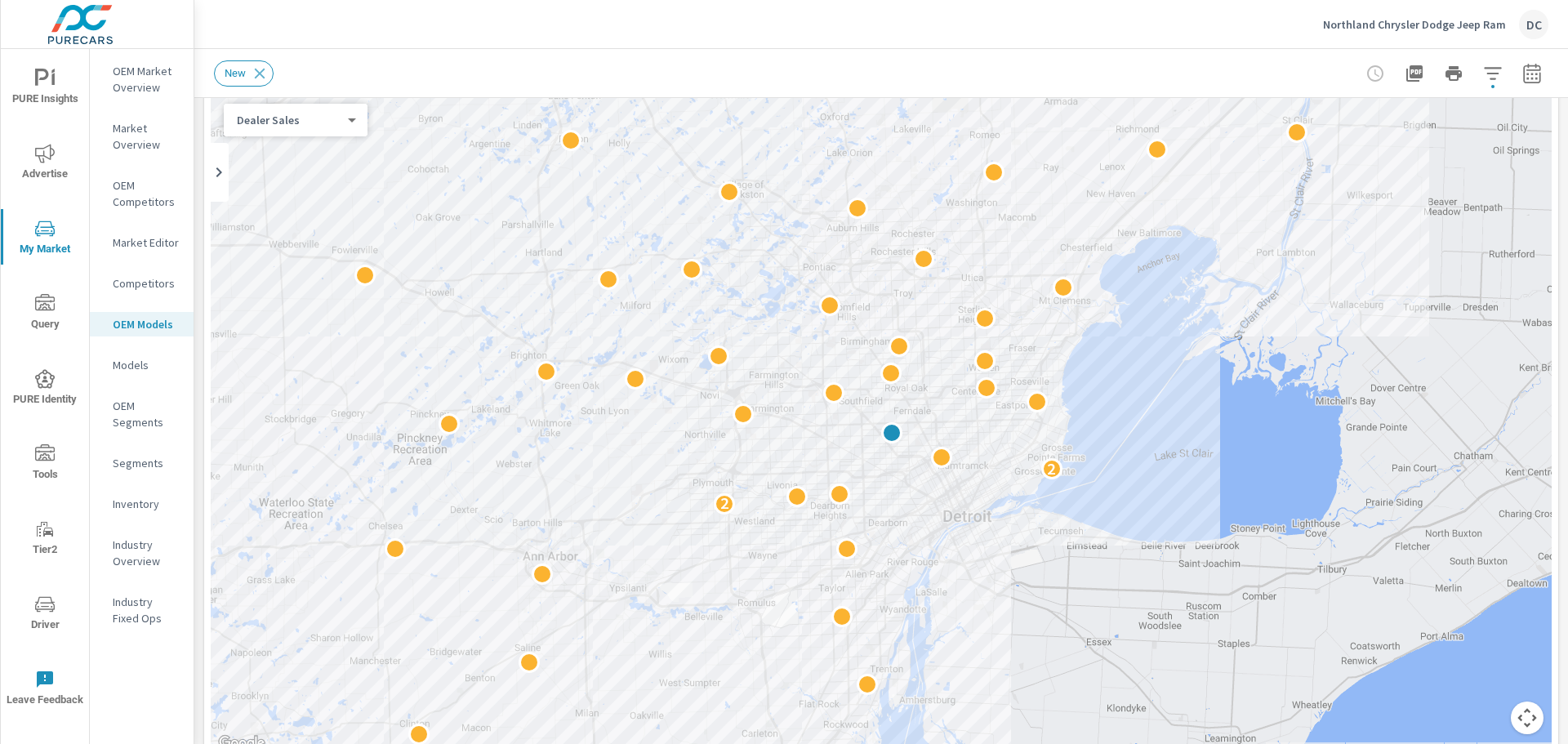
scroll to position [689, 0]
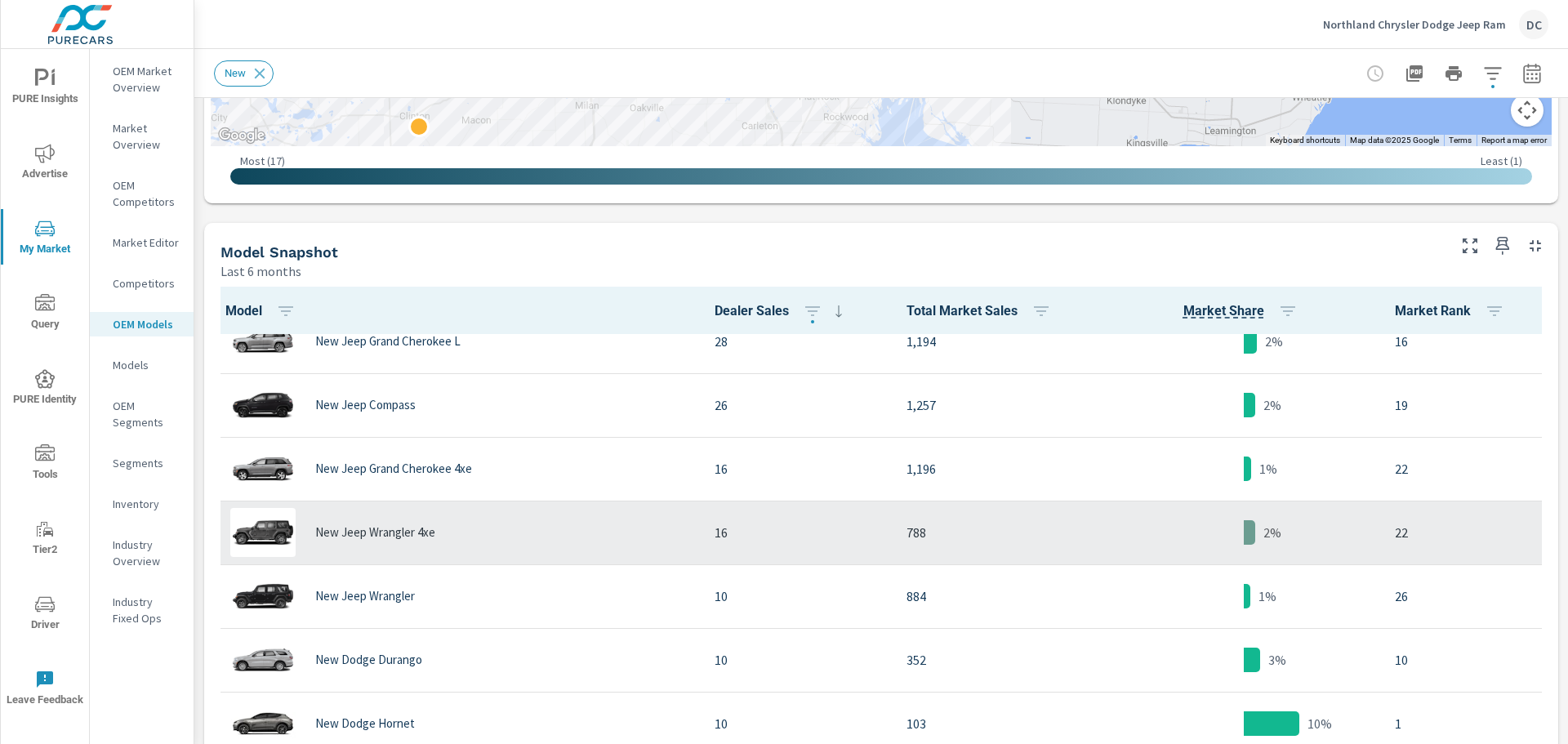
scroll to position [244, 0]
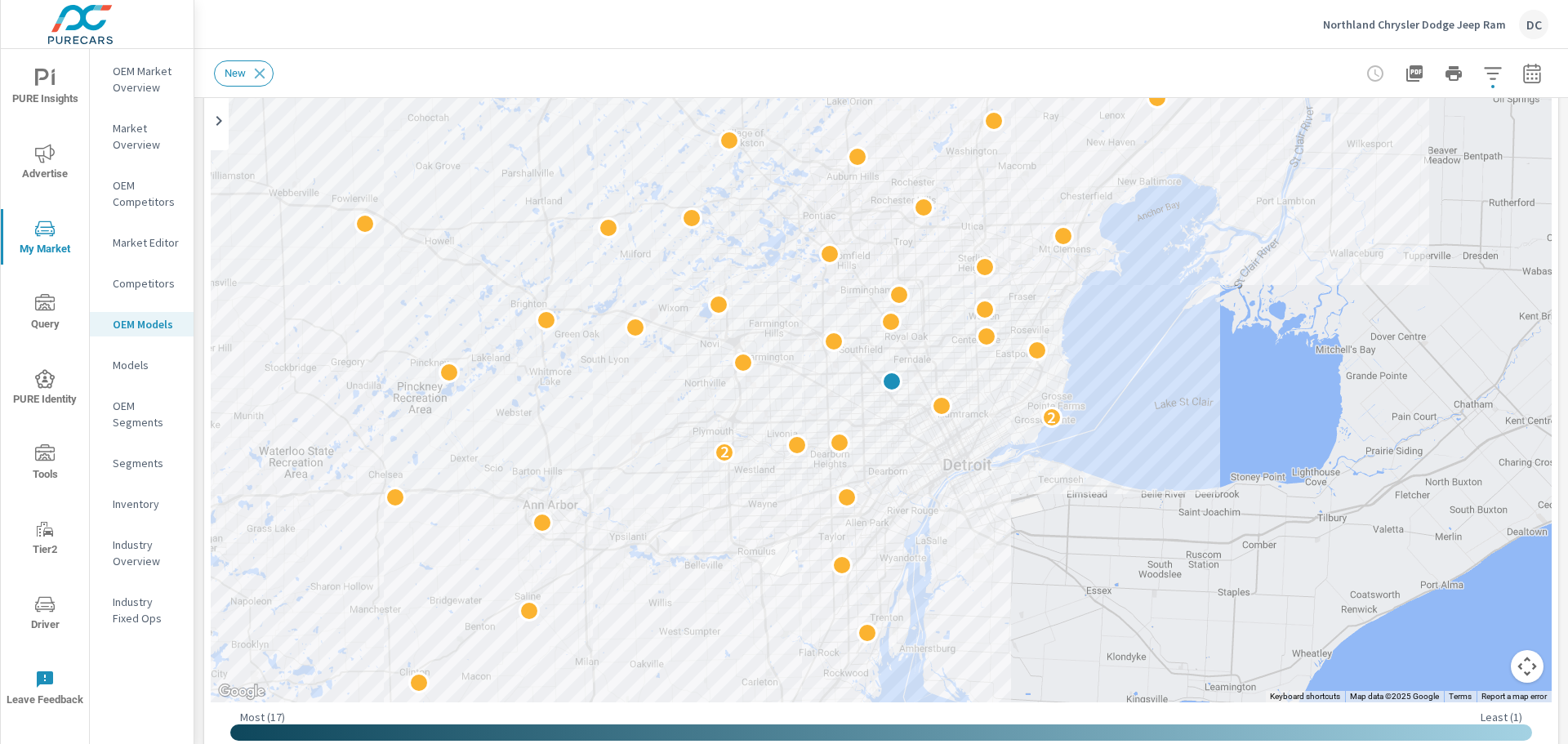
scroll to position [117, 0]
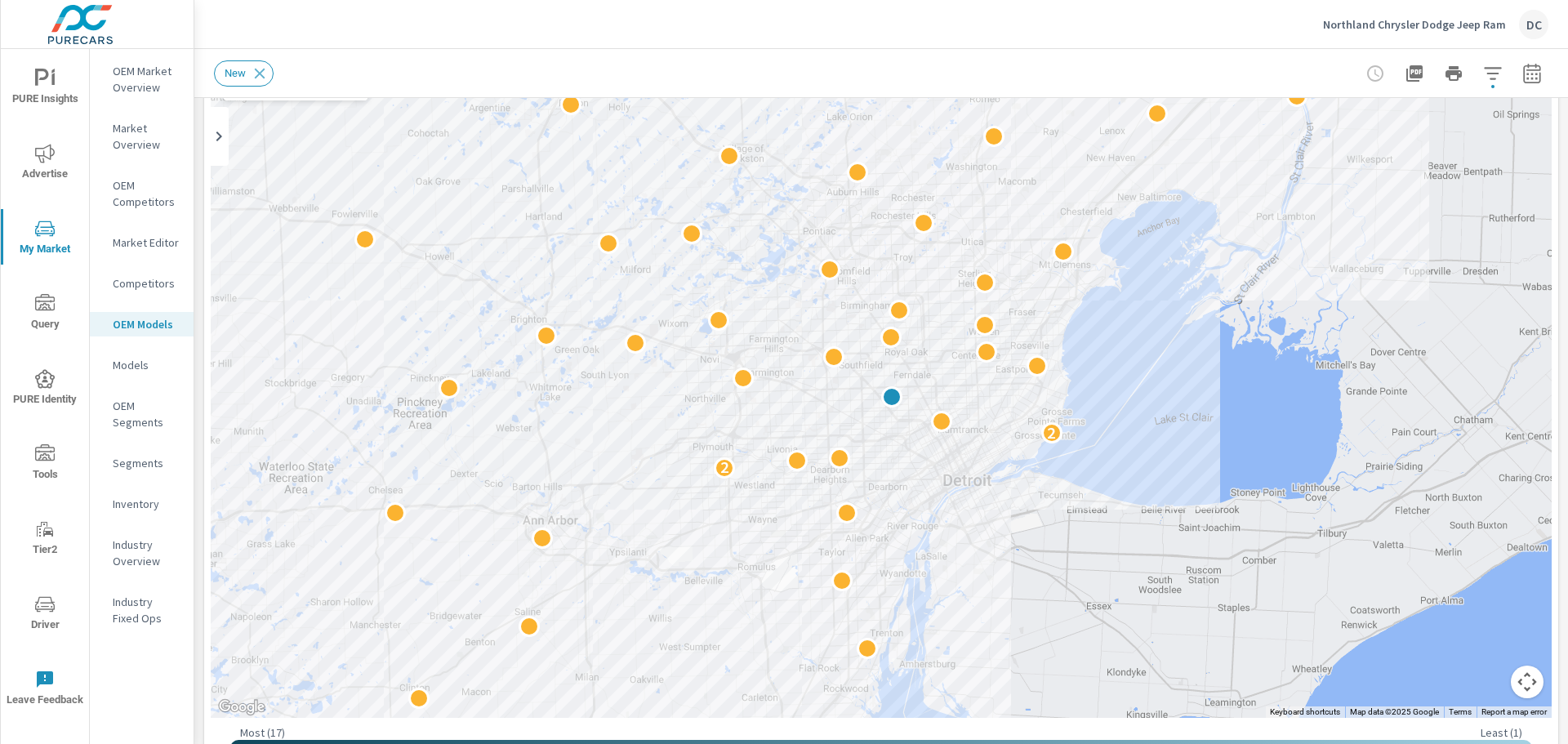
click at [133, 365] on p "Models" at bounding box center [146, 365] width 68 height 16
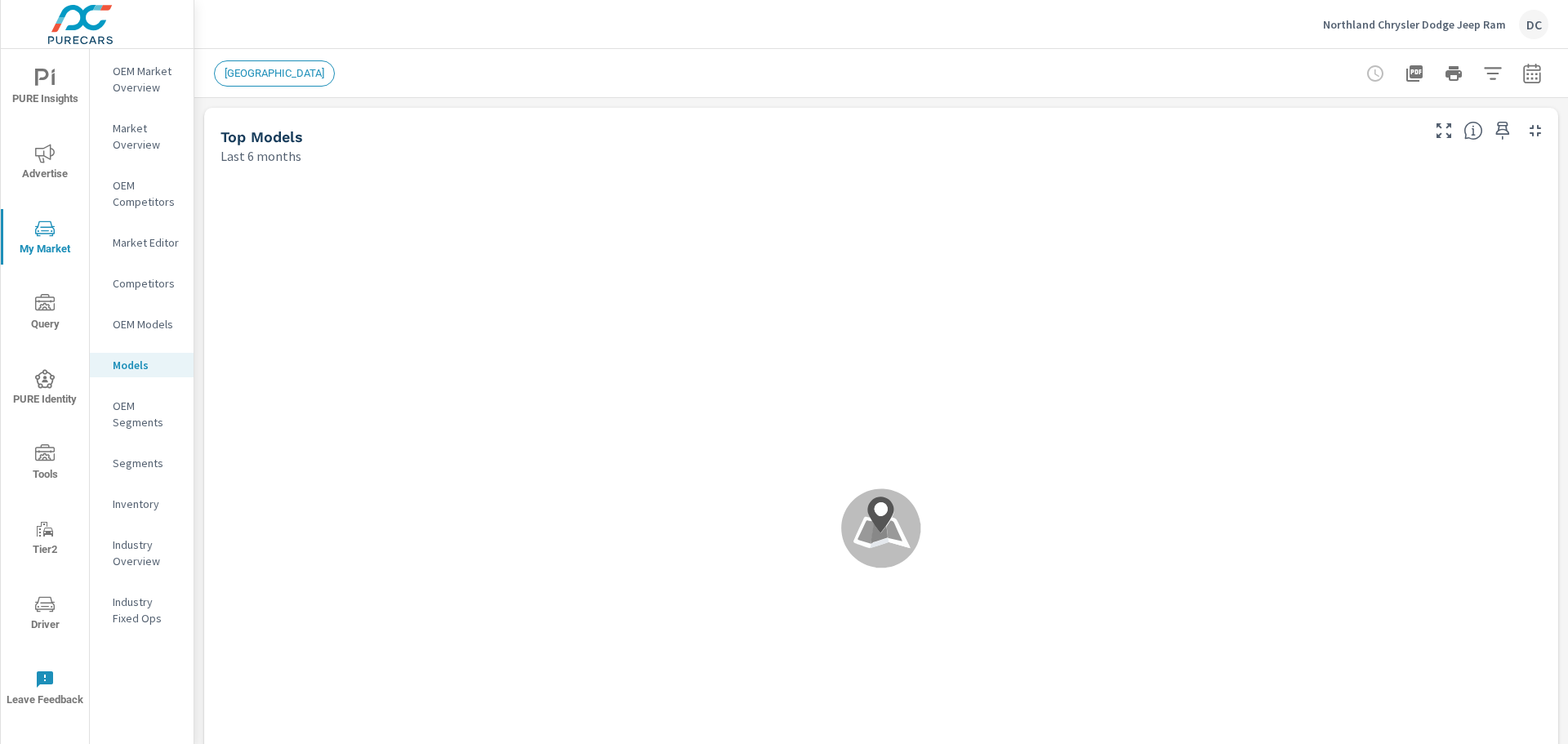
scroll to position [1, 0]
click at [137, 504] on p "Inventory" at bounding box center [146, 503] width 68 height 16
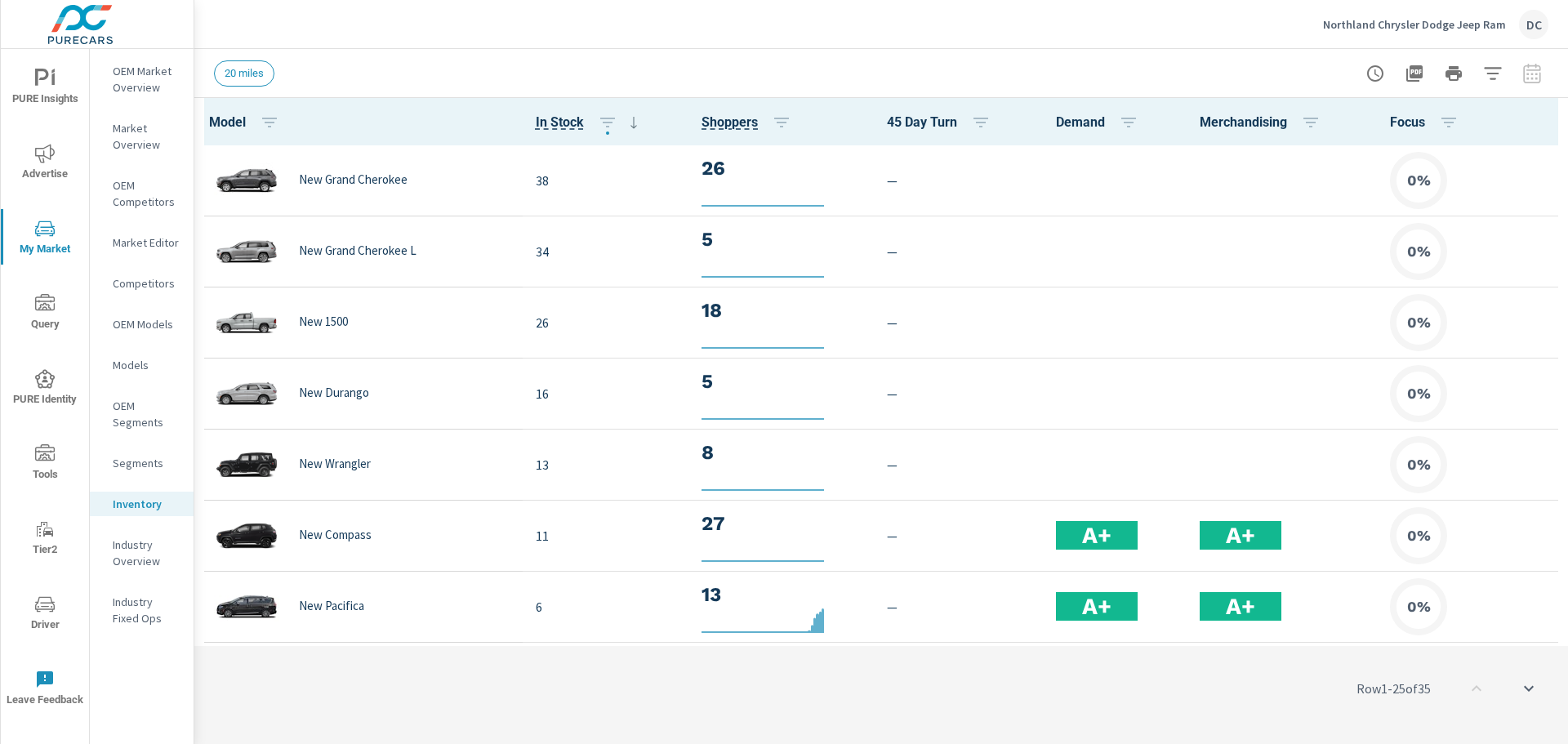
scroll to position [1, 0]
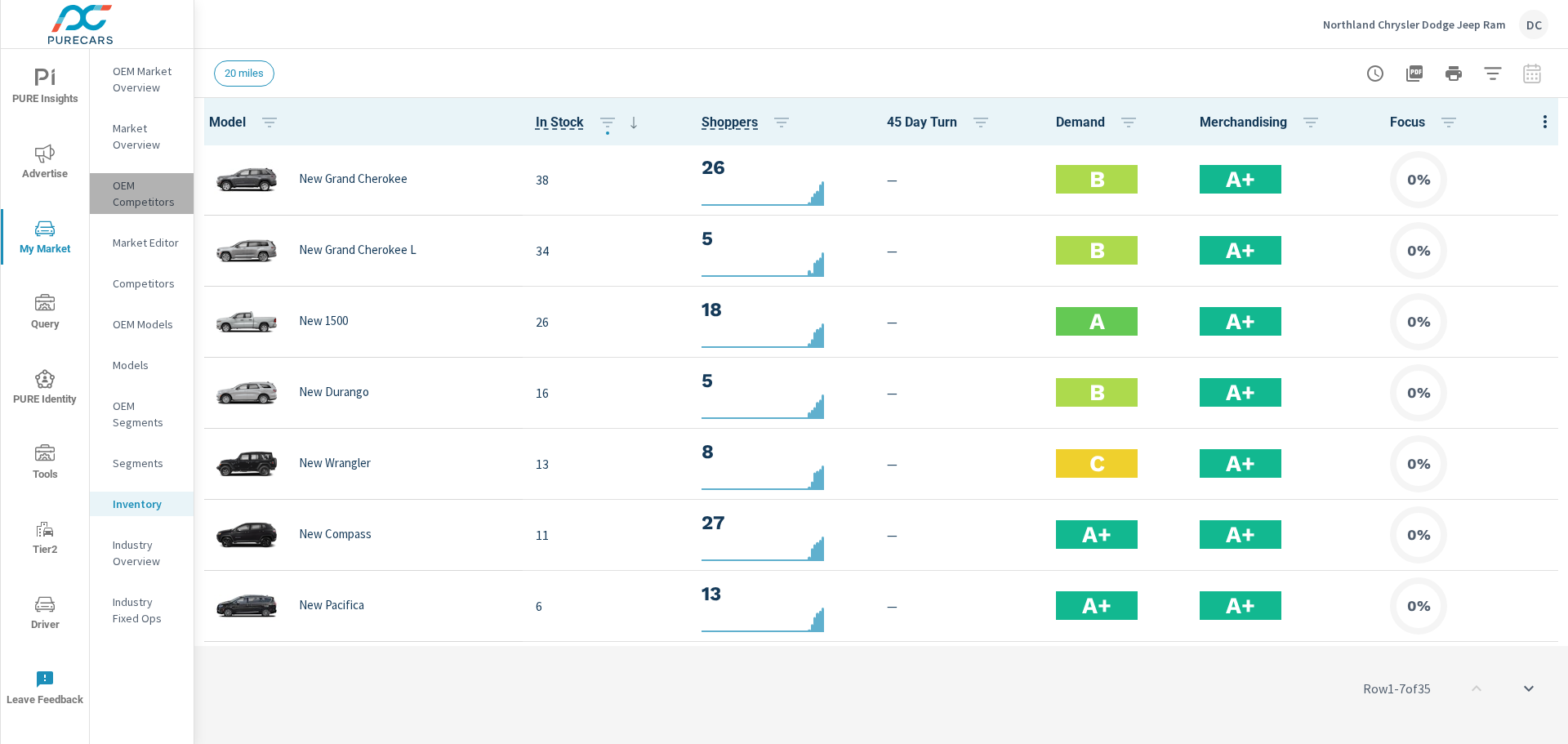
click at [140, 191] on p "OEM Competitors" at bounding box center [146, 193] width 68 height 32
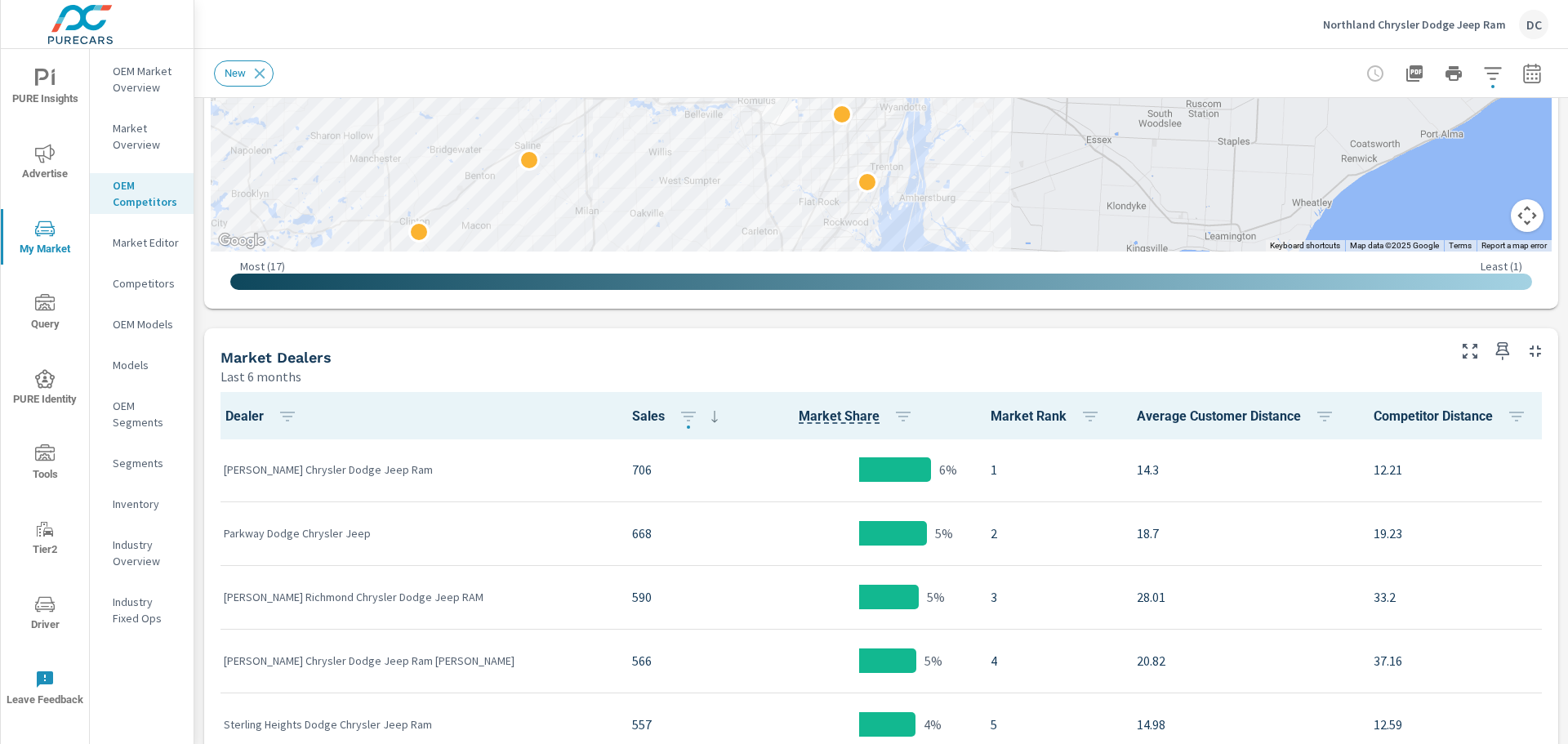
scroll to position [591, 0]
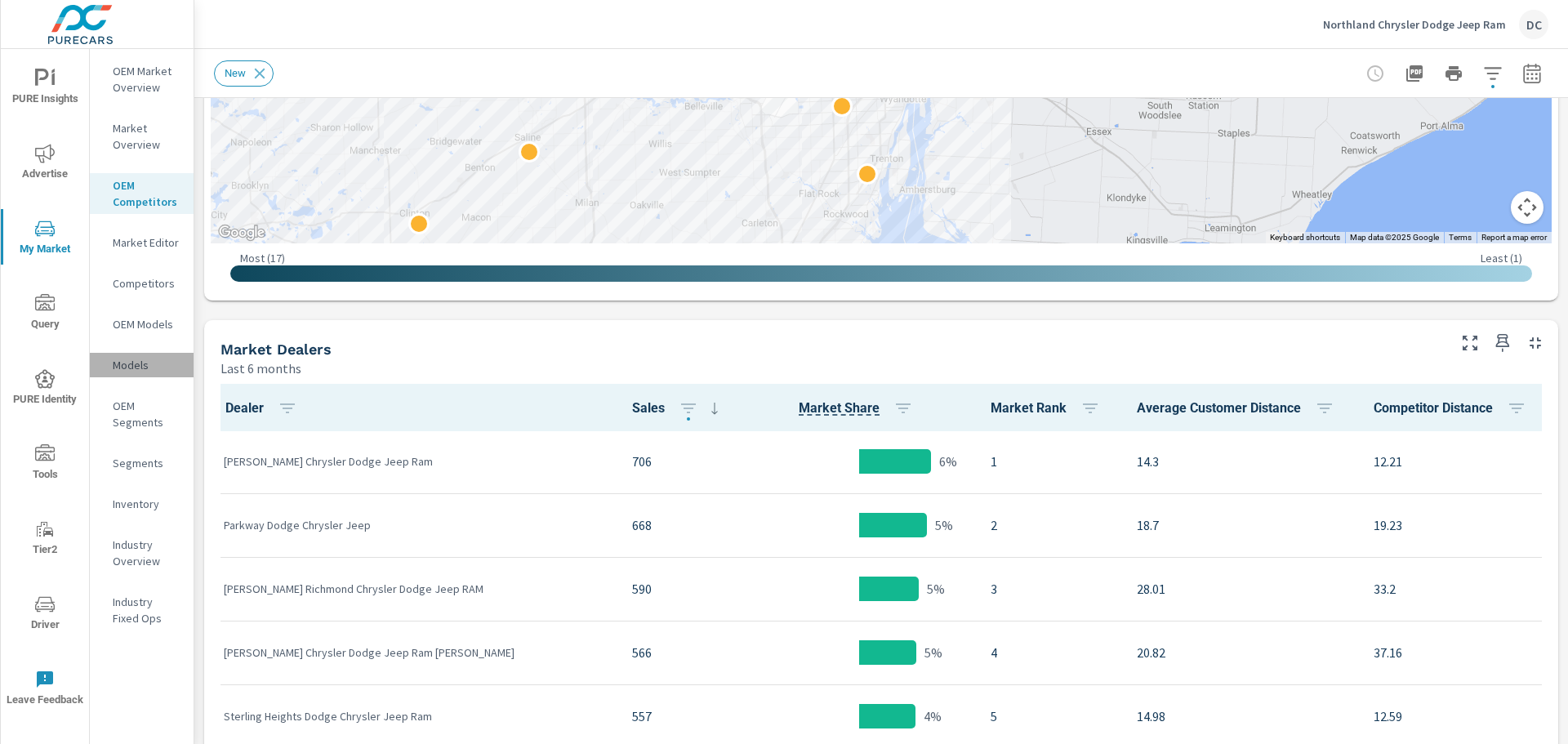
click at [138, 356] on div "Models" at bounding box center [141, 365] width 104 height 25
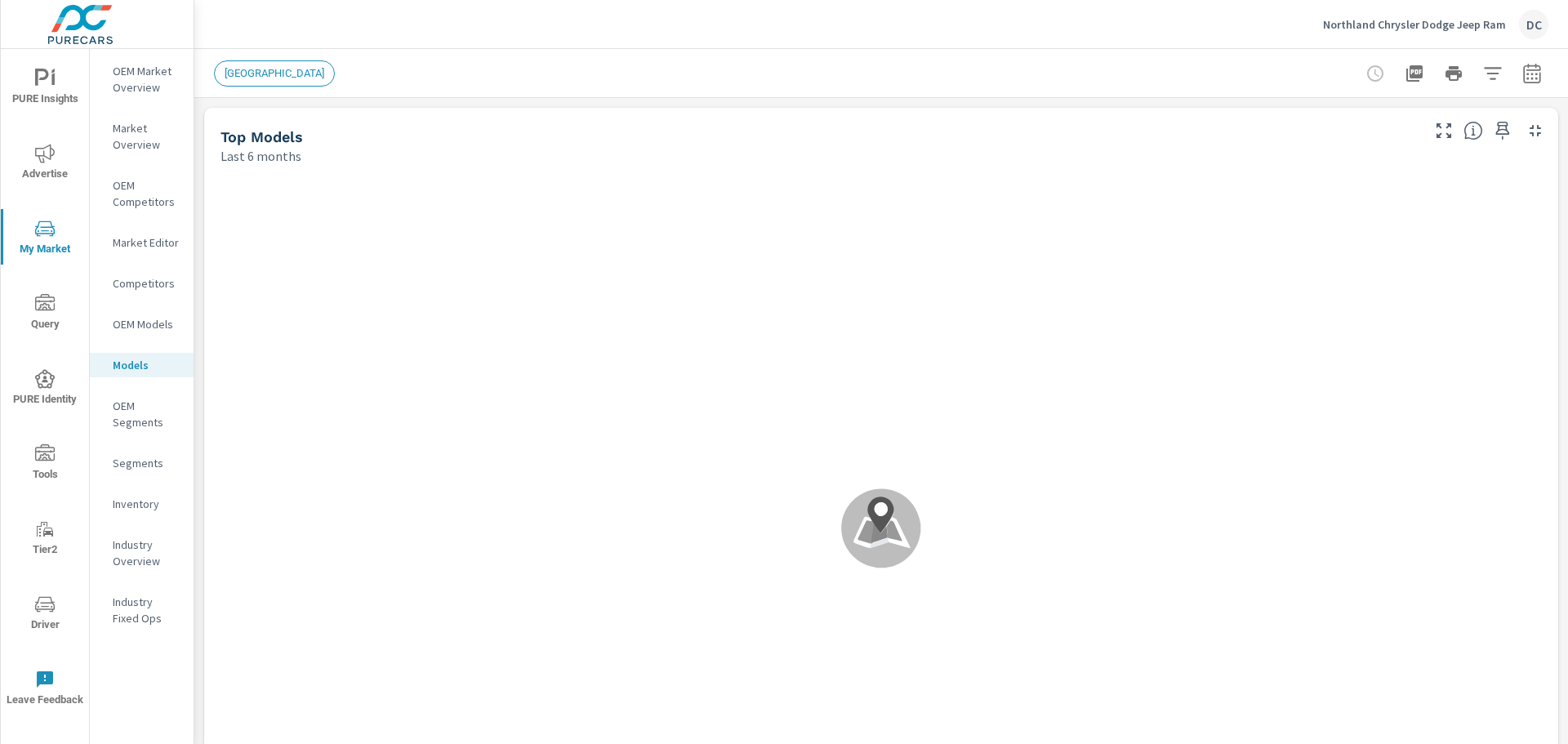
scroll to position [1, 0]
click at [132, 407] on p "OEM Segments" at bounding box center [146, 414] width 68 height 32
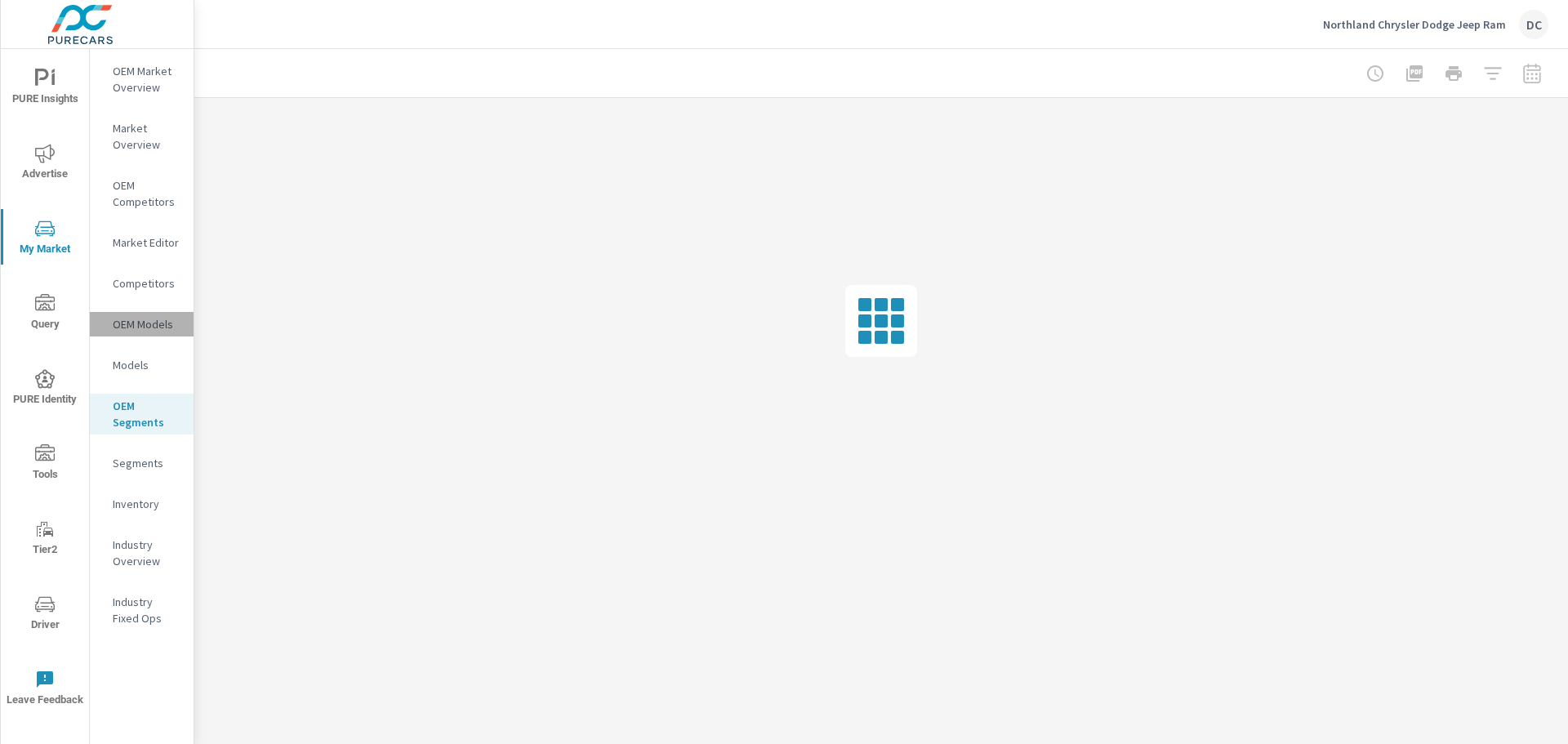
click at [154, 325] on p "OEM Models" at bounding box center [146, 324] width 68 height 16
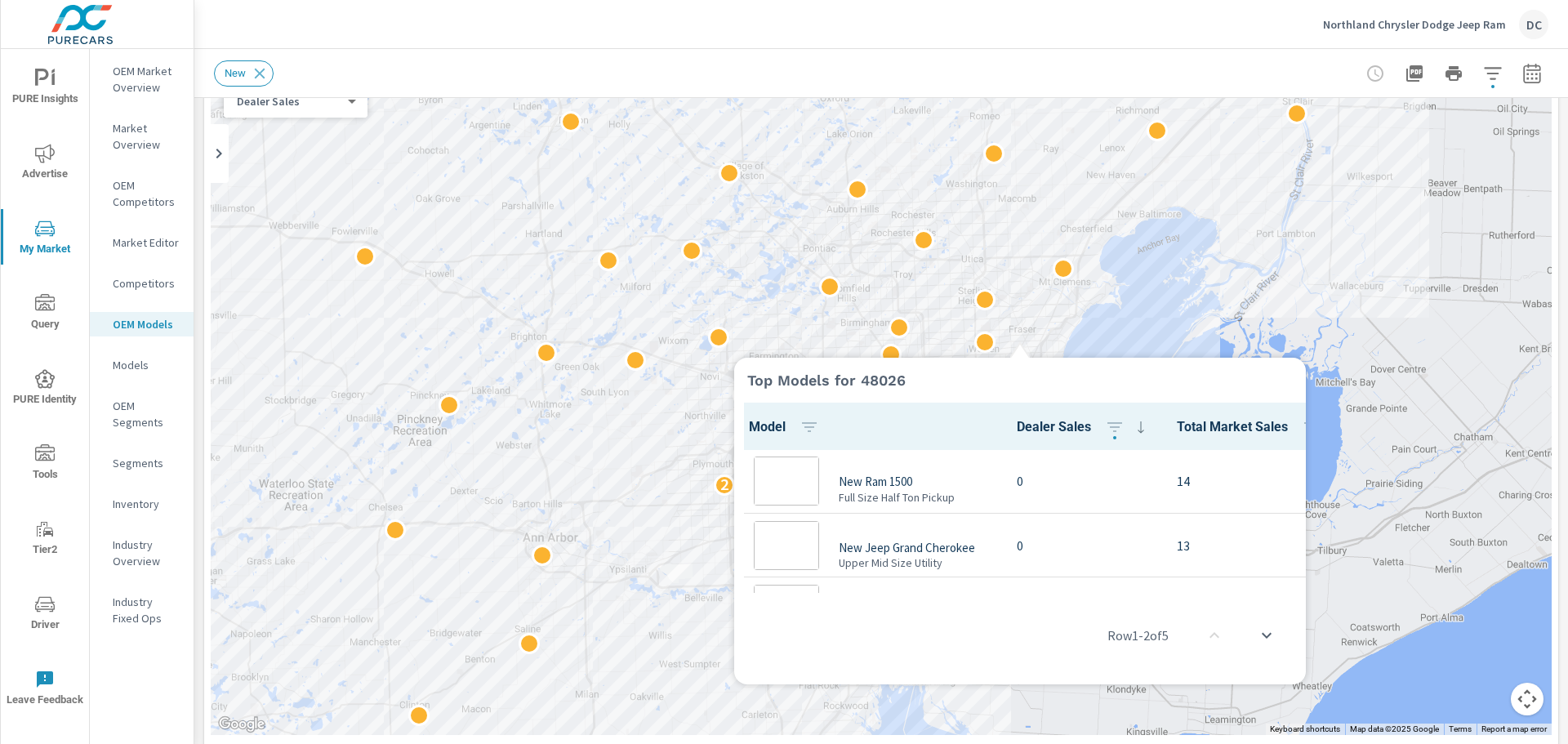
scroll to position [1, 0]
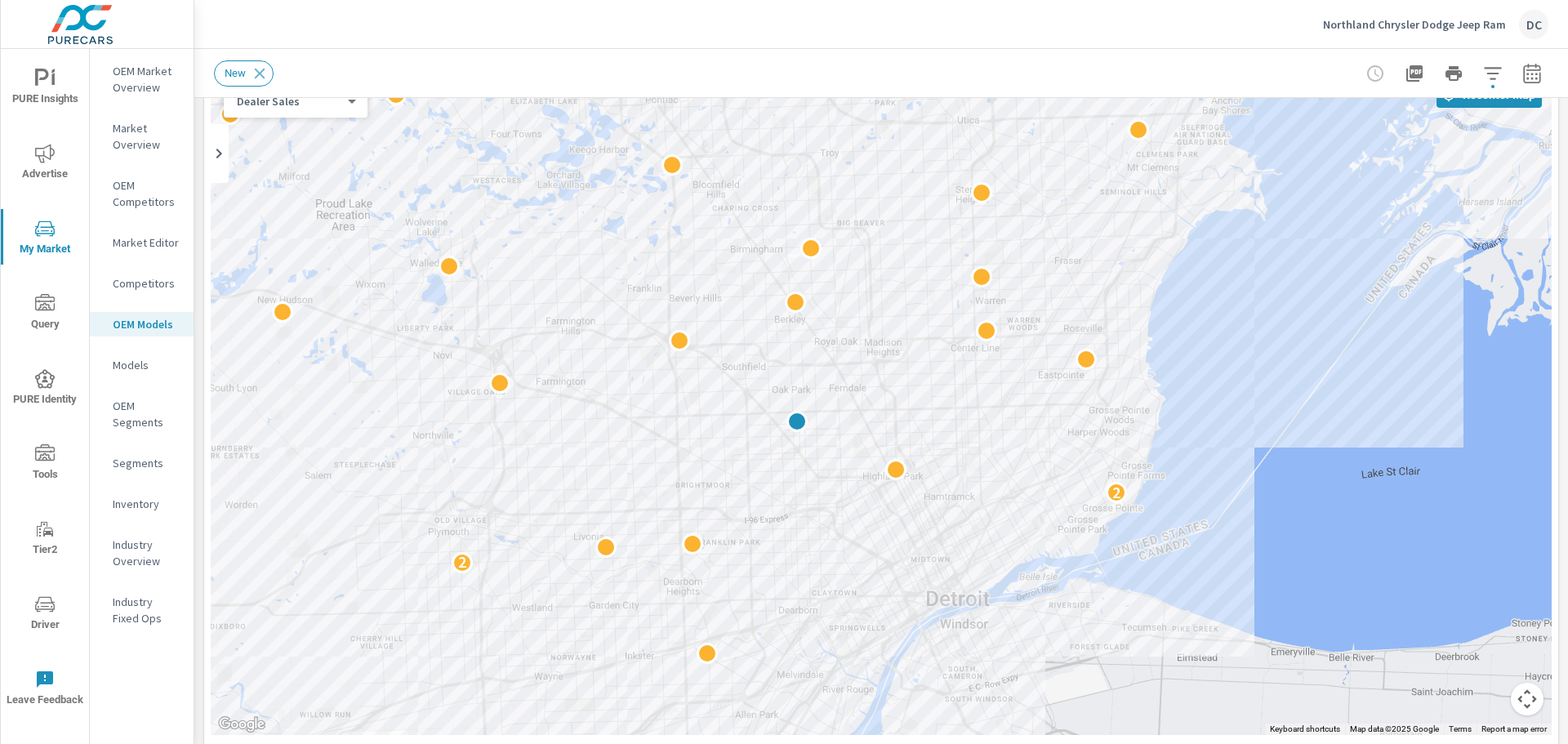
drag, startPoint x: 818, startPoint y: 483, endPoint x: 1161, endPoint y: 627, distance: 372.0
click at [1161, 627] on div "2 2" at bounding box center [882, 403] width 1342 height 663
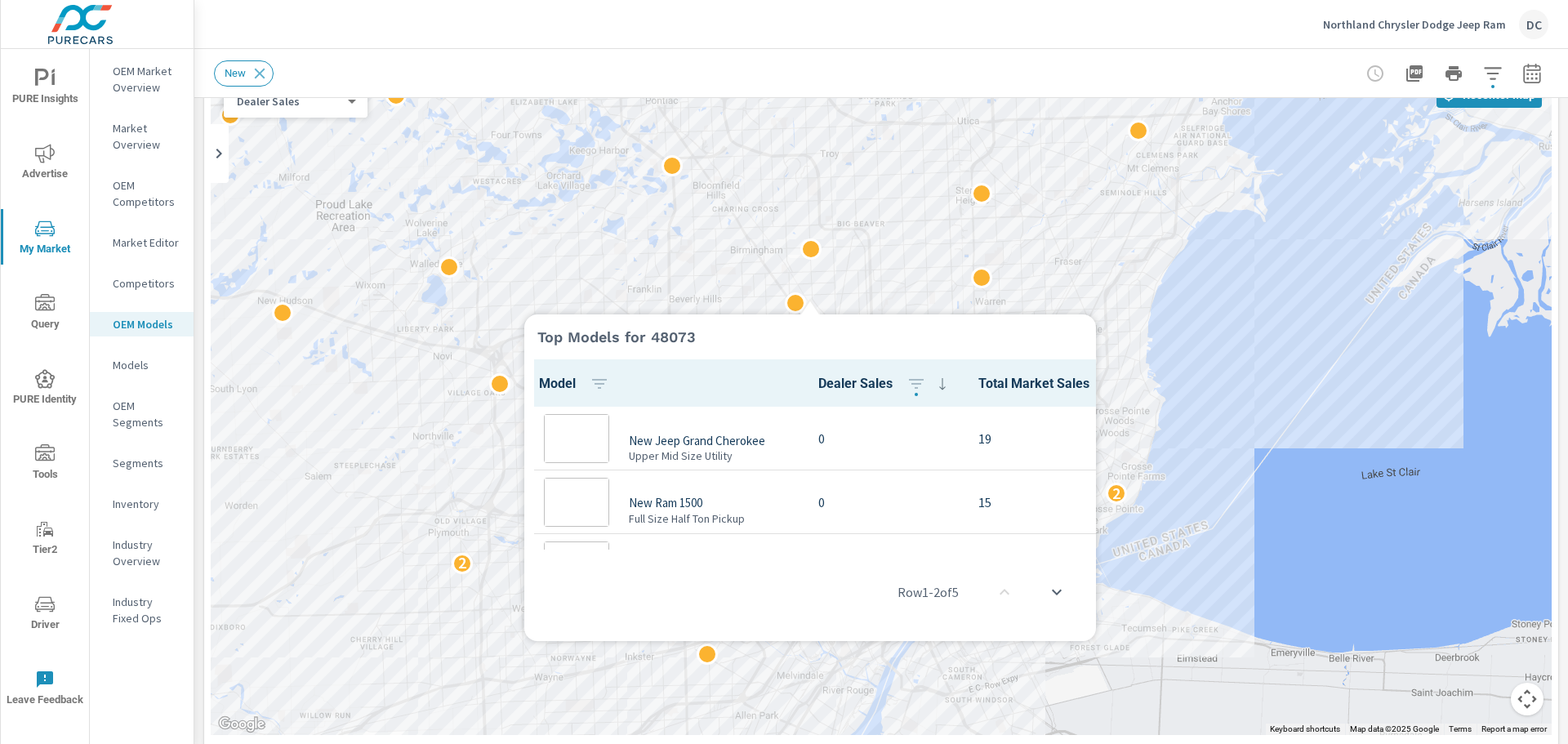
scroll to position [1, 0]
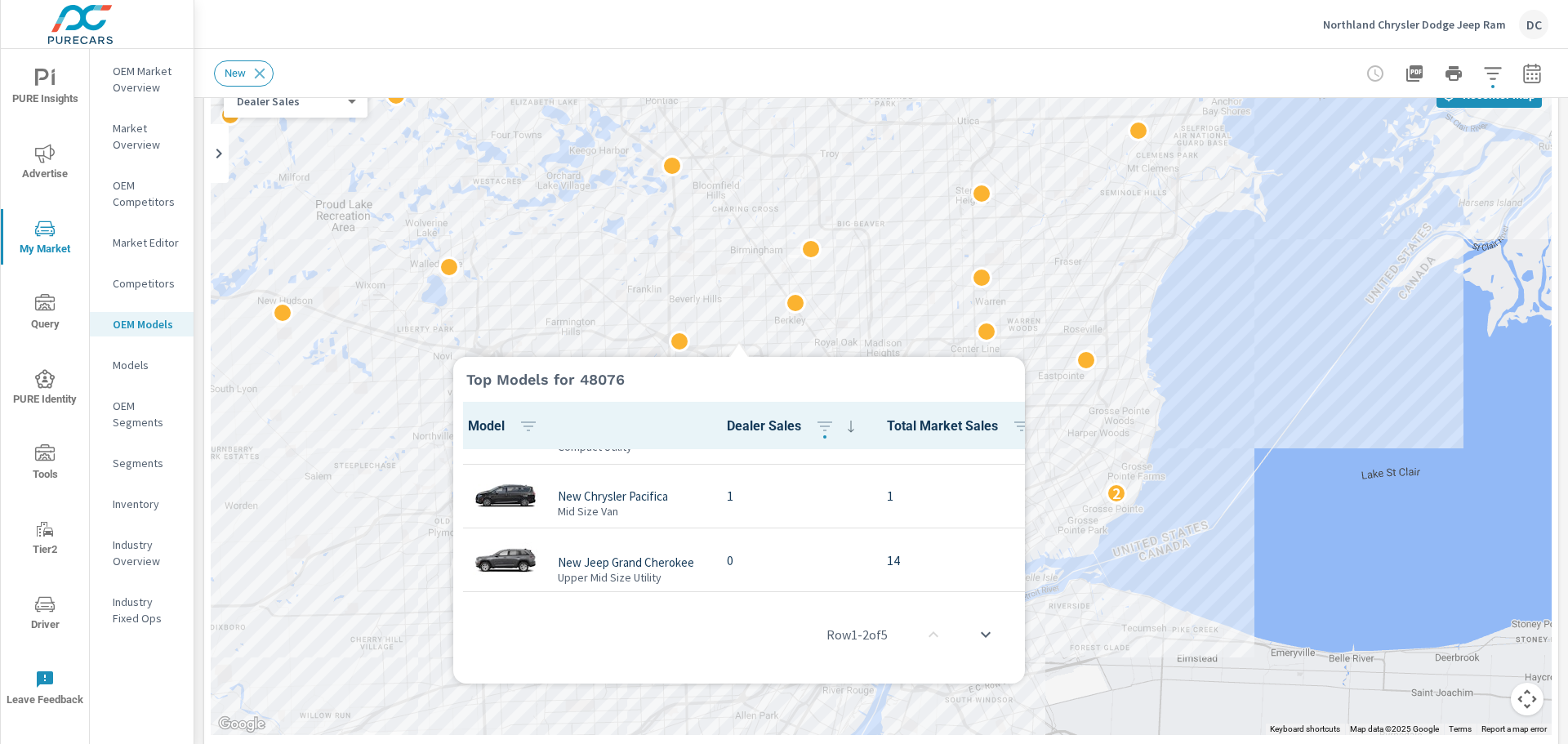
scroll to position [188, 0]
